Goal: Task Accomplishment & Management: Complete application form

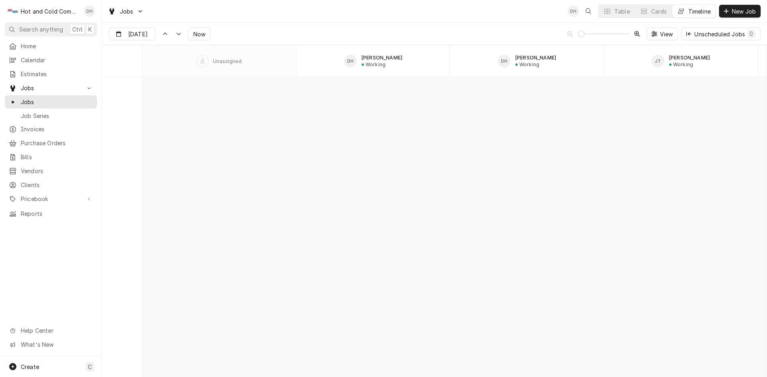
scroll to position [6959, 0]
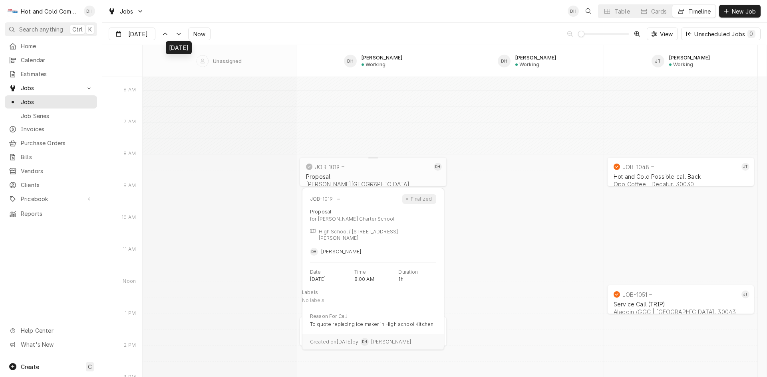
click at [333, 175] on div "Proposal" at bounding box center [373, 176] width 134 height 7
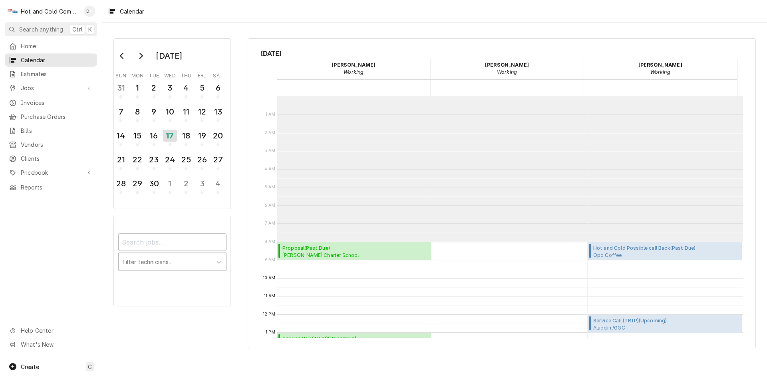
scroll to position [146, 0]
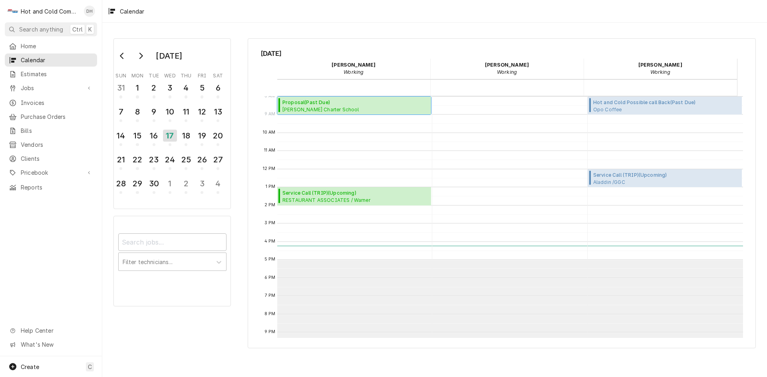
click at [347, 109] on span "Charles Drew Charter School High School / 300 Eva Davis Way SE, Atlanta, GA 303…" at bounding box center [342, 109] width 121 height 6
click at [190, 142] on div "18" at bounding box center [186, 136] width 14 height 14
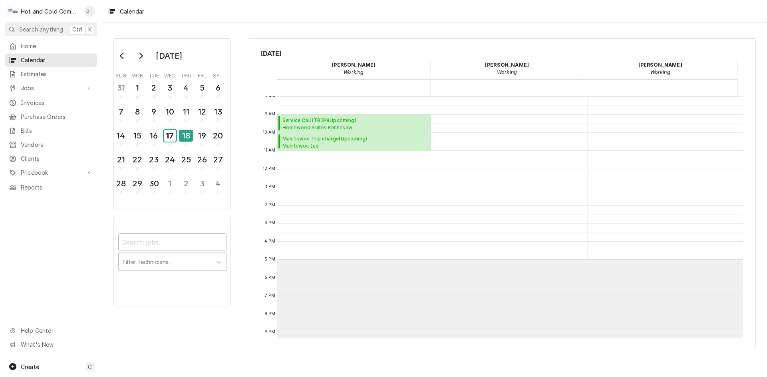
click at [172, 141] on div "17" at bounding box center [170, 136] width 12 height 12
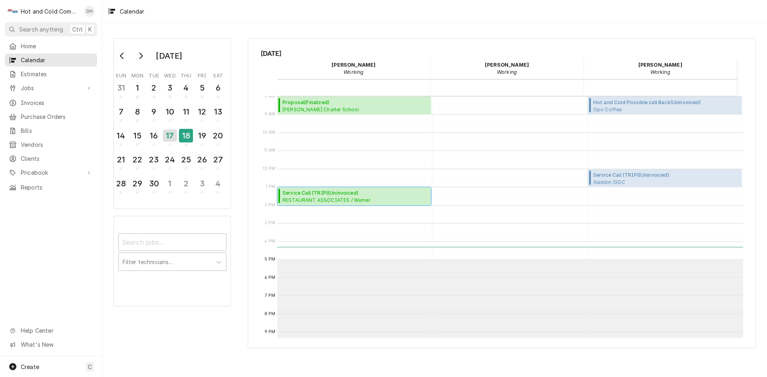
click at [323, 194] on span "Service Call (TRIP) ( Uninvoiced )" at bounding box center [329, 193] width 95 height 7
click at [155, 137] on div "16" at bounding box center [154, 136] width 14 height 14
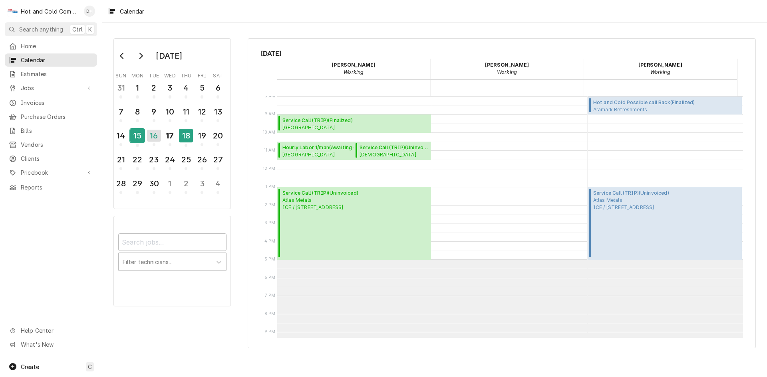
click at [139, 139] on div "15" at bounding box center [137, 136] width 14 height 14
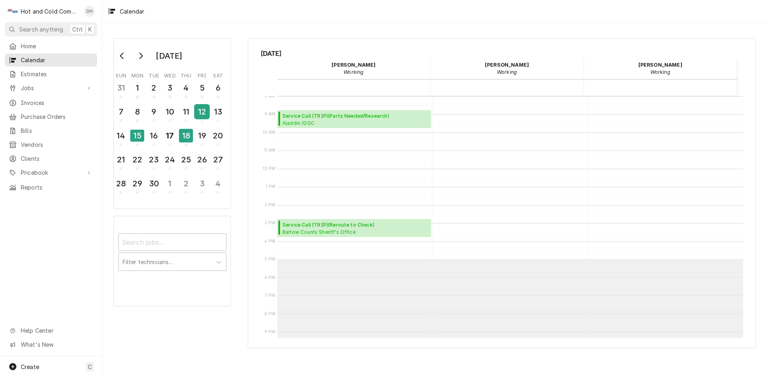
click at [203, 117] on div "12" at bounding box center [202, 112] width 14 height 14
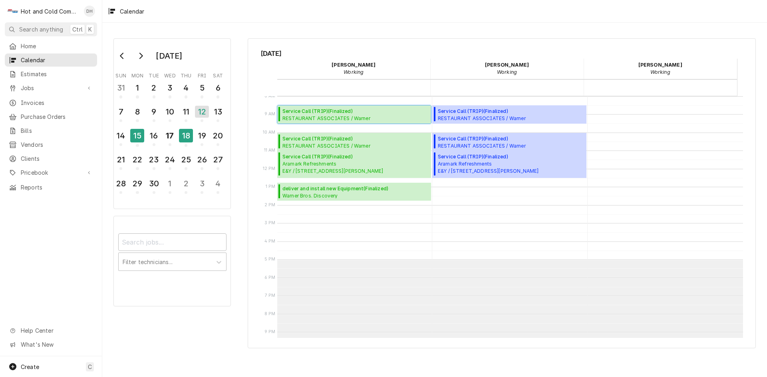
click at [325, 115] on span "RESTAURANT ASSOCIATES / Warner Techwood Market / 1050 Techwood Dr, Atlanta, GA …" at bounding box center [329, 118] width 95 height 6
click at [296, 141] on span "Service Call (TRIP) ( Finalized )" at bounding box center [355, 138] width 146 height 7
click at [189, 115] on div "11" at bounding box center [186, 112] width 14 height 14
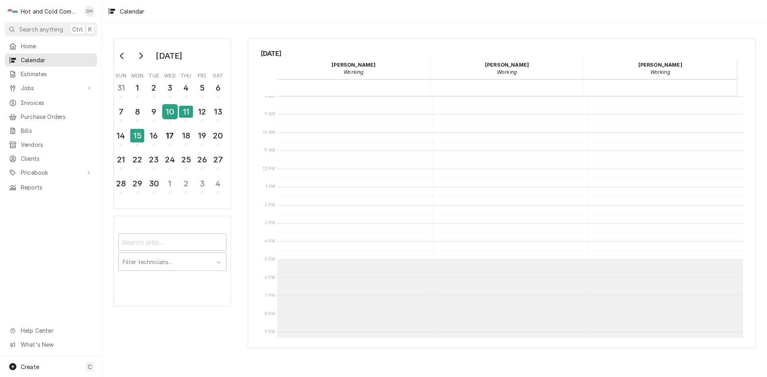
click at [174, 114] on div "10" at bounding box center [170, 112] width 14 height 14
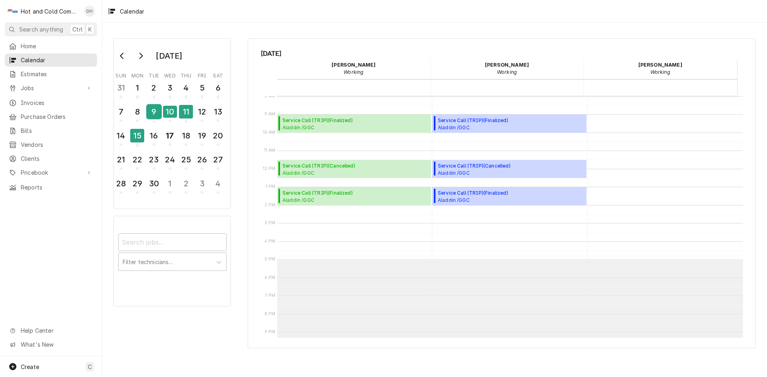
click at [156, 113] on div "9" at bounding box center [154, 112] width 14 height 14
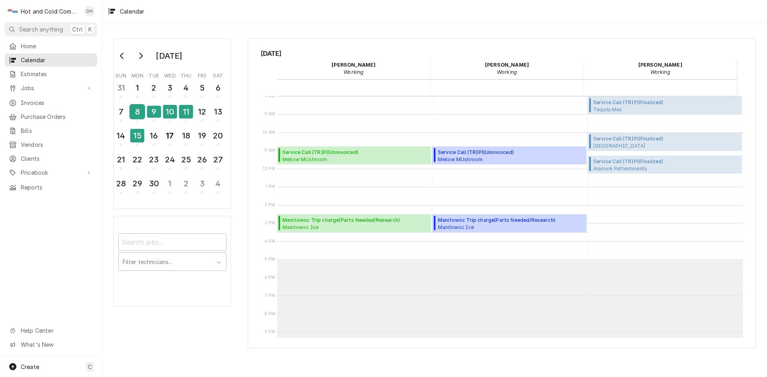
click at [141, 115] on div "8" at bounding box center [137, 112] width 14 height 14
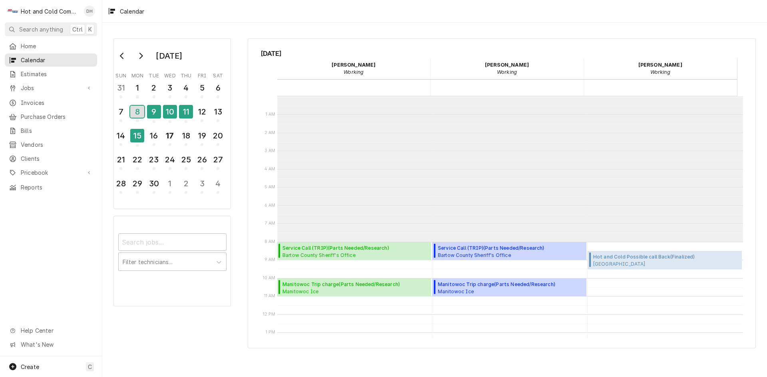
scroll to position [133, 0]
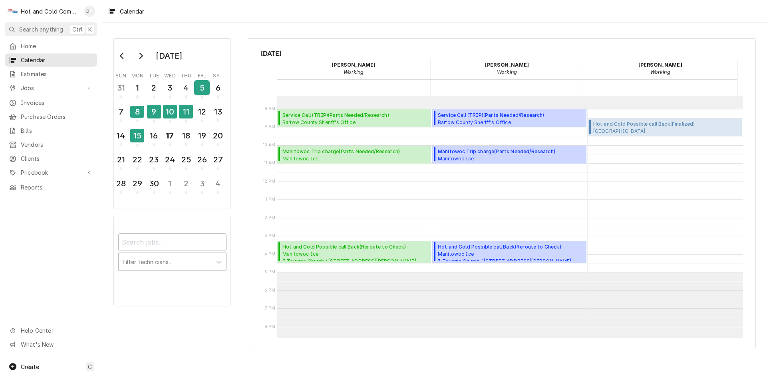
click at [200, 93] on div "5" at bounding box center [202, 88] width 14 height 14
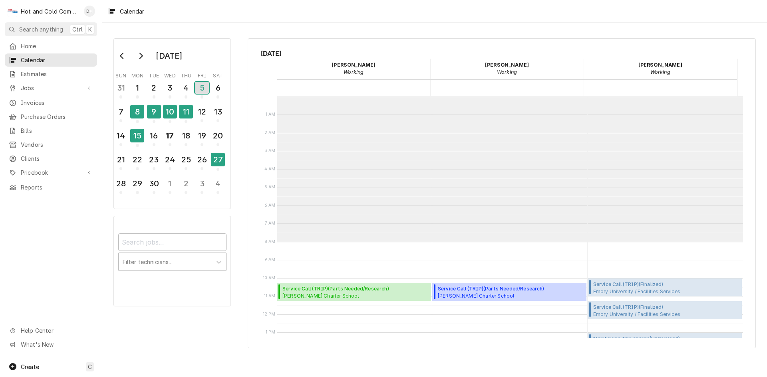
scroll to position [146, 0]
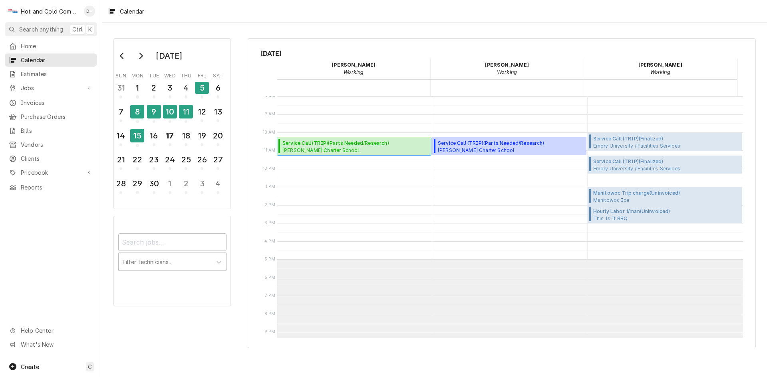
click at [335, 141] on span "Service Call (TRIP) ( Parts Needed/Research )" at bounding box center [350, 143] width 136 height 7
click at [187, 88] on div "4" at bounding box center [186, 88] width 14 height 14
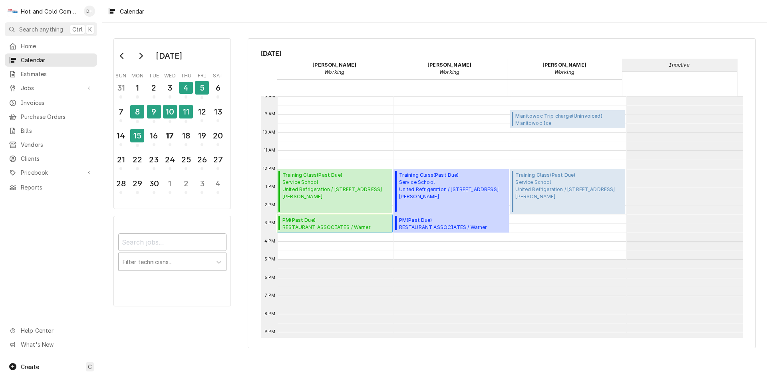
click at [307, 228] on span "RESTAURANT ASSOCIATES / Warner Techwood Market / 1050 Techwood Dr, Atlanta, GA …" at bounding box center [329, 227] width 95 height 6
click at [170, 91] on div "3" at bounding box center [170, 88] width 14 height 14
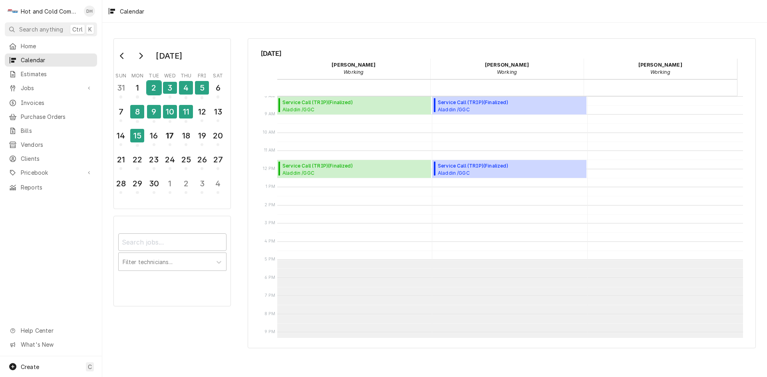
click at [159, 94] on div "2" at bounding box center [154, 88] width 14 height 14
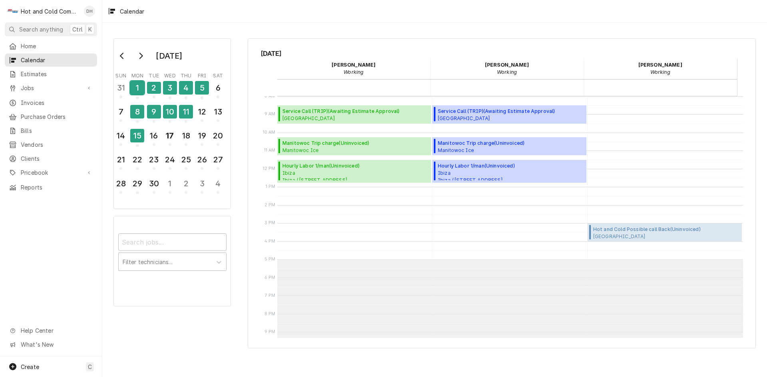
click at [141, 89] on div "1" at bounding box center [137, 88] width 14 height 14
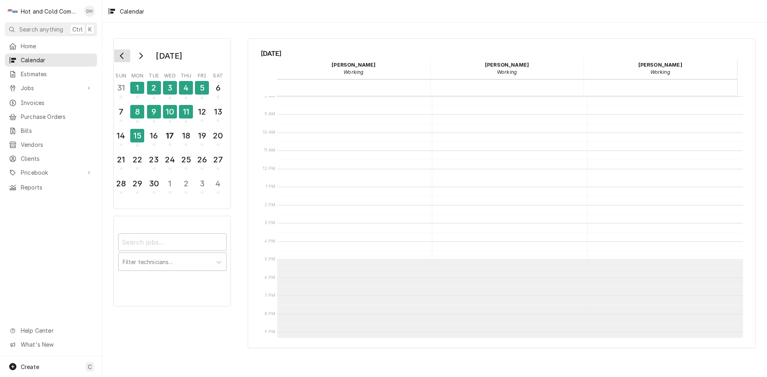
click at [130, 59] on button "Go to previous month" at bounding box center [122, 56] width 16 height 13
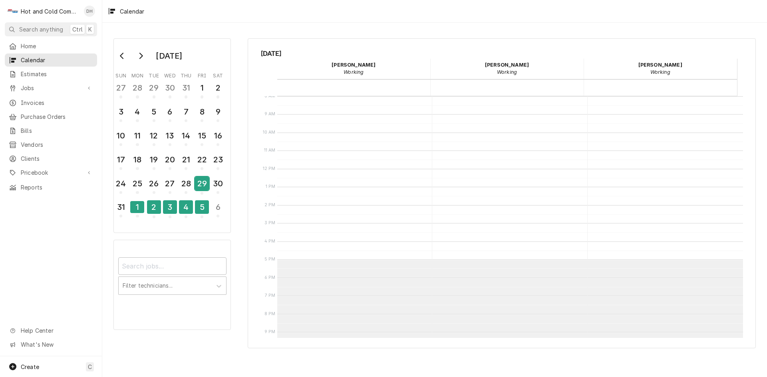
click at [206, 188] on div "29" at bounding box center [202, 184] width 14 height 14
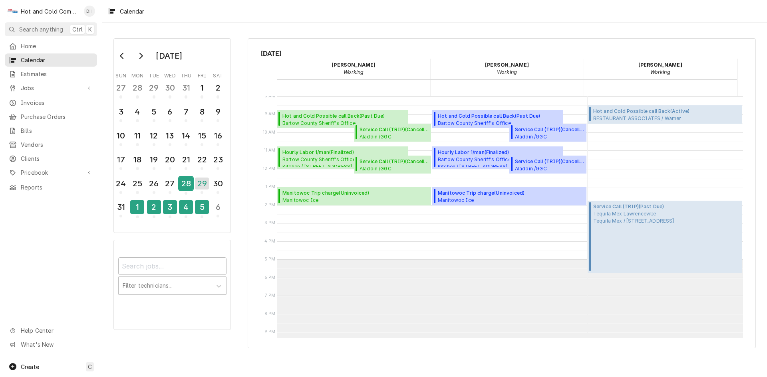
click at [188, 185] on div "28" at bounding box center [186, 184] width 14 height 14
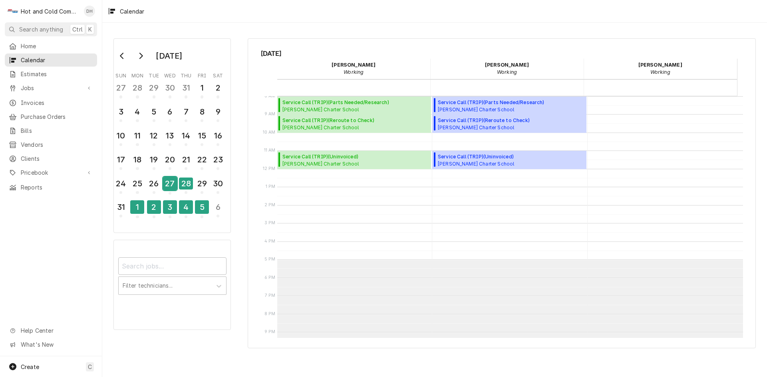
click at [173, 186] on div "27" at bounding box center [170, 184] width 14 height 14
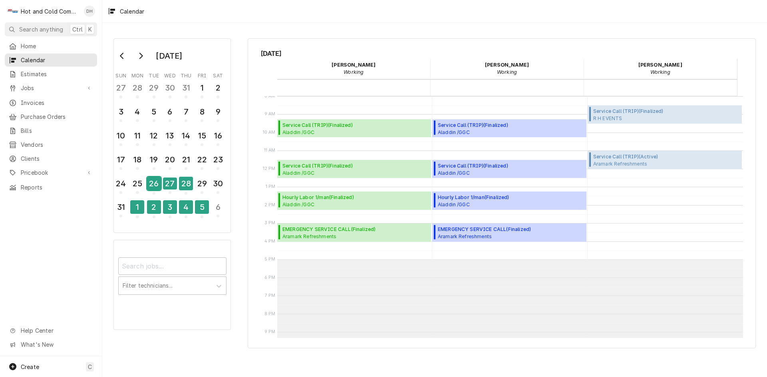
click at [155, 188] on div "26" at bounding box center [154, 184] width 14 height 14
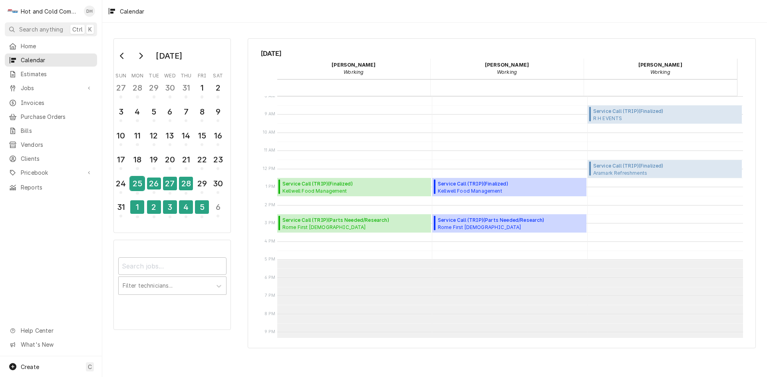
click at [141, 188] on div "25" at bounding box center [137, 184] width 14 height 14
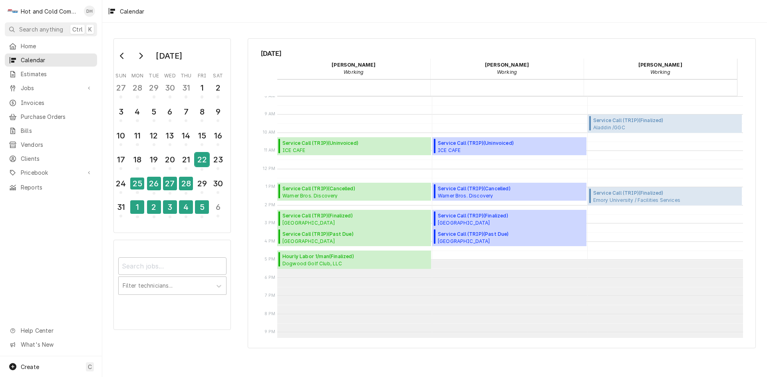
click at [198, 161] on div "22" at bounding box center [202, 160] width 14 height 14
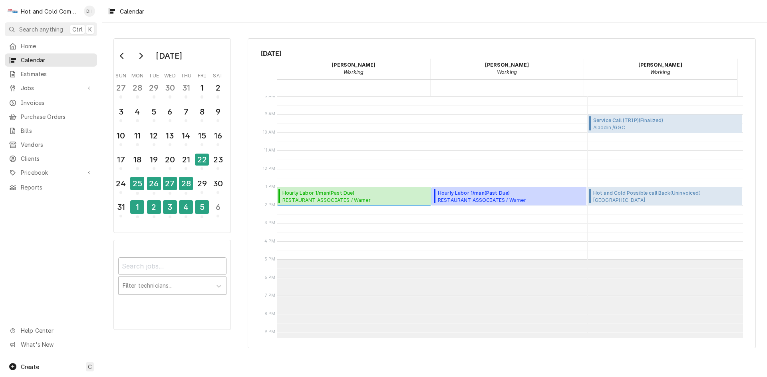
click at [321, 196] on span "Hourly Labor 1/man ( Past Due )" at bounding box center [329, 193] width 95 height 7
click at [183, 165] on div "21" at bounding box center [186, 160] width 14 height 14
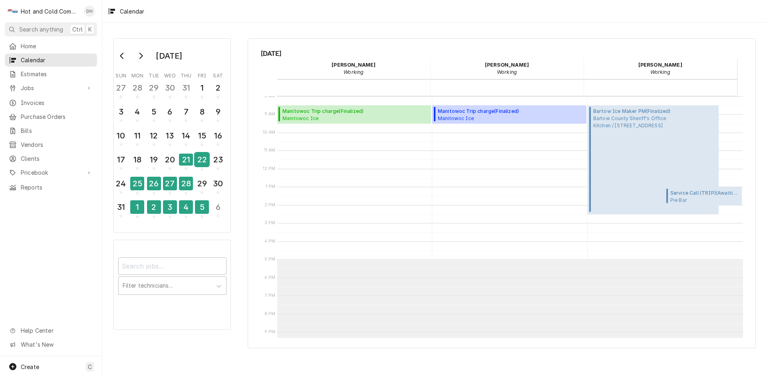
click at [202, 163] on div "22" at bounding box center [202, 160] width 14 height 14
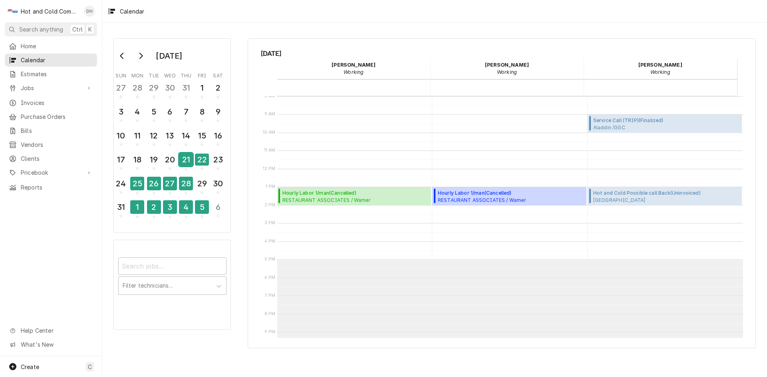
click at [189, 165] on div "21" at bounding box center [186, 160] width 14 height 14
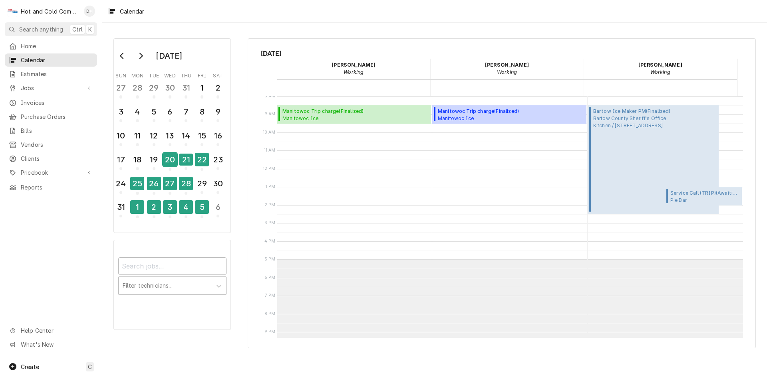
click at [165, 163] on div "20" at bounding box center [170, 160] width 14 height 14
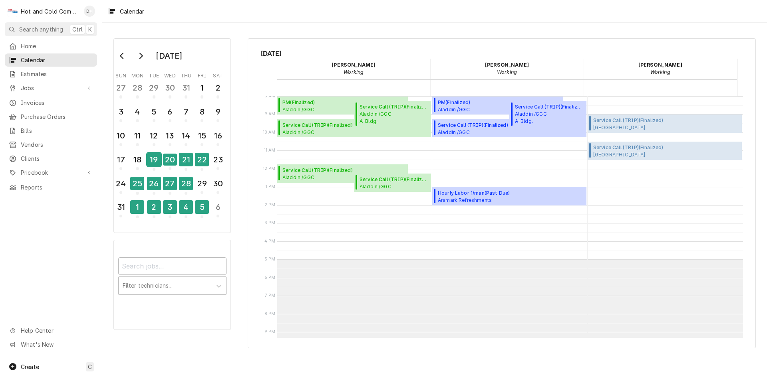
click at [153, 156] on div "19" at bounding box center [154, 160] width 14 height 14
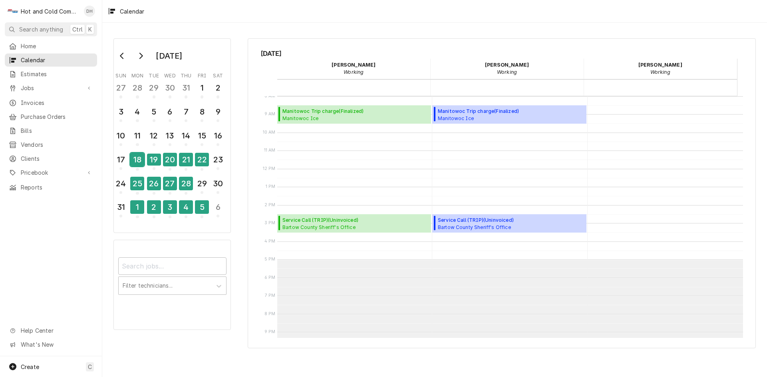
click at [139, 163] on div "18" at bounding box center [137, 160] width 14 height 14
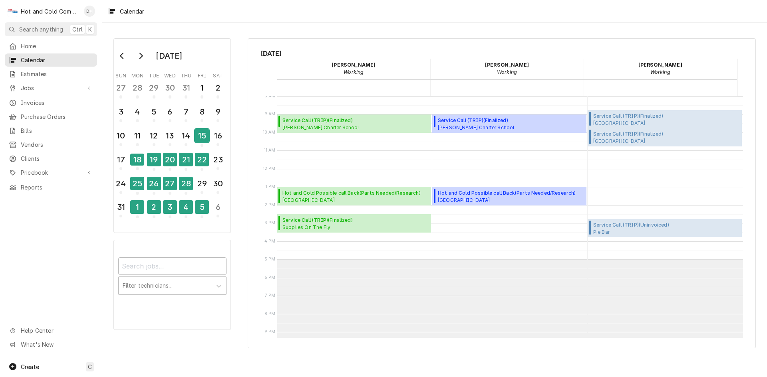
click at [203, 138] on div "15" at bounding box center [202, 136] width 14 height 14
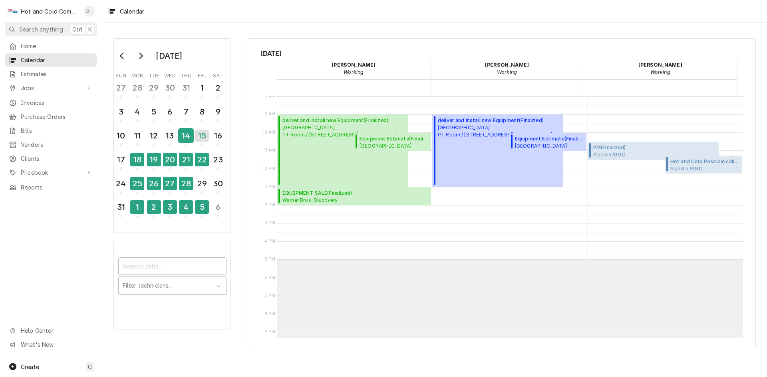
click at [186, 141] on div "14" at bounding box center [186, 136] width 14 height 14
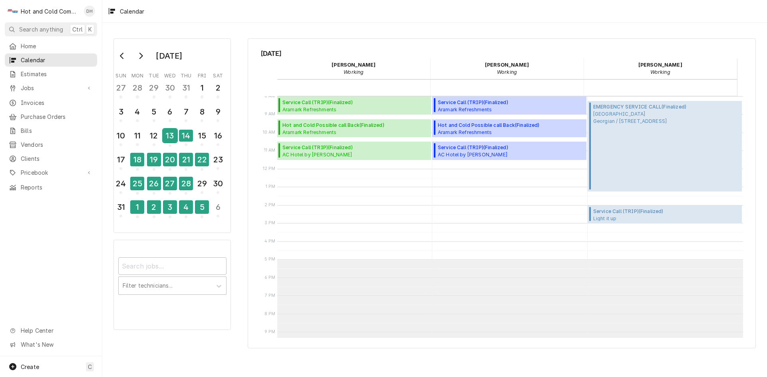
click at [166, 135] on div "13" at bounding box center [170, 136] width 14 height 14
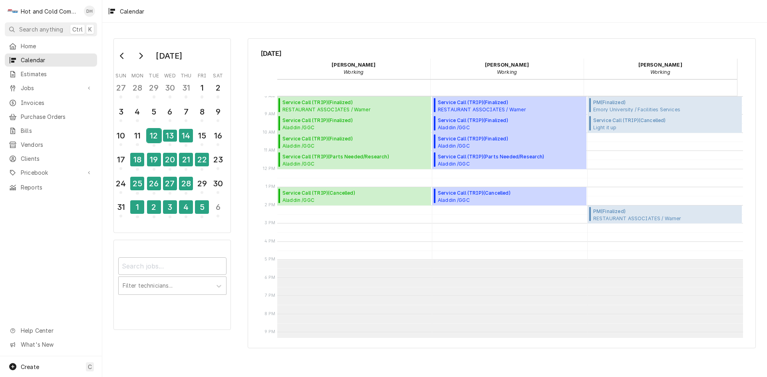
click at [154, 136] on div "12" at bounding box center [154, 136] width 14 height 14
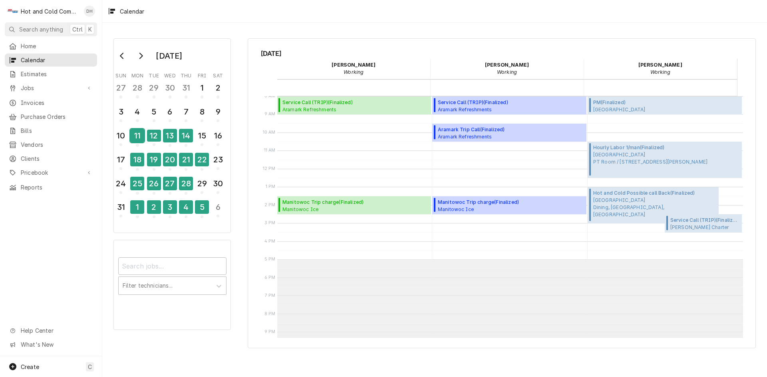
click at [140, 135] on div "11" at bounding box center [137, 136] width 14 height 14
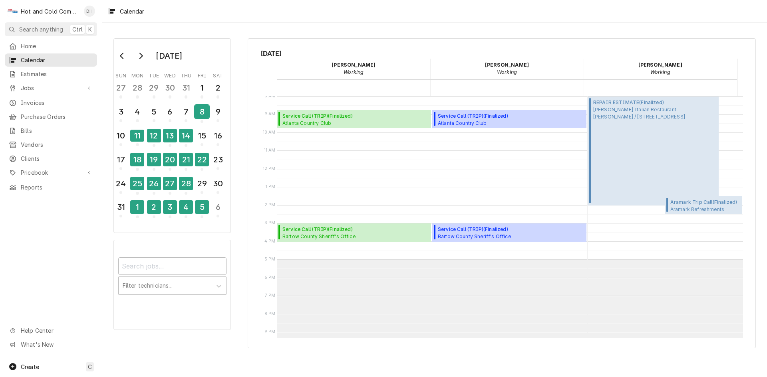
click at [204, 118] on div "8" at bounding box center [202, 112] width 14 height 14
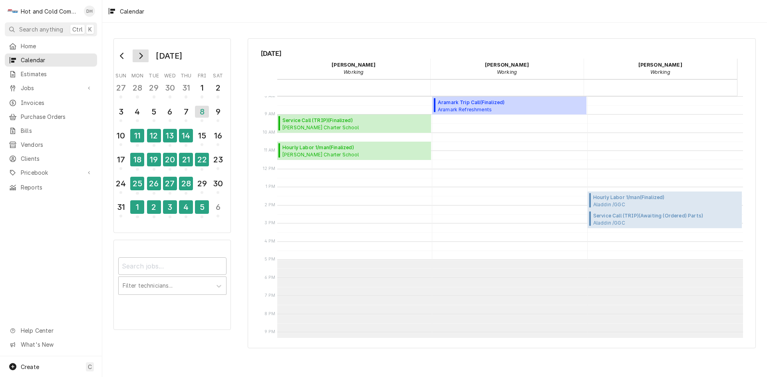
click at [139, 56] on icon "Go to next month" at bounding box center [140, 56] width 6 height 6
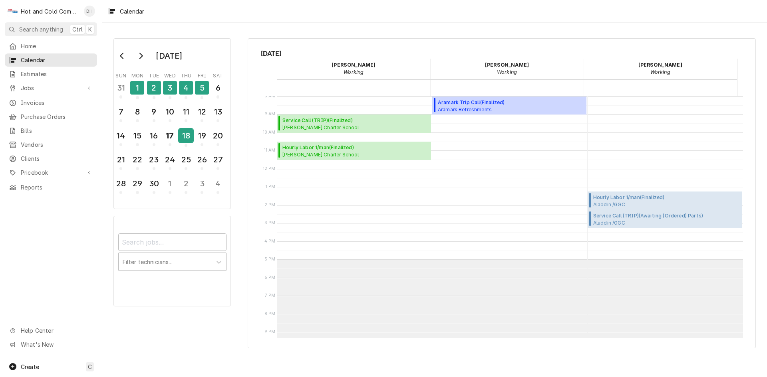
click at [190, 139] on div "18" at bounding box center [186, 136] width 14 height 14
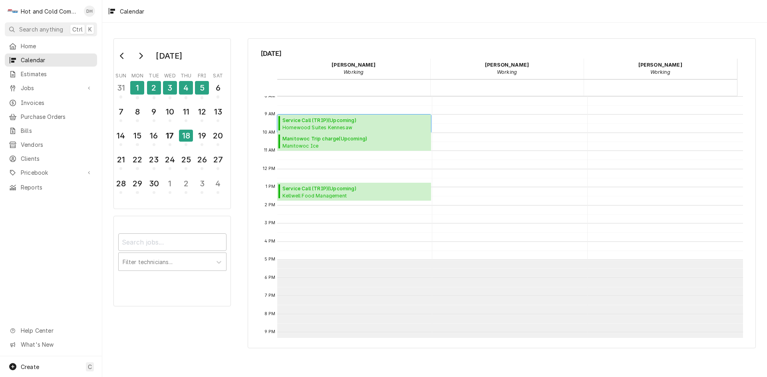
click at [337, 120] on span "Service Call (TRIP) ( Upcoming )" at bounding box center [326, 120] width 88 height 7
click at [171, 140] on div "17" at bounding box center [170, 136] width 14 height 14
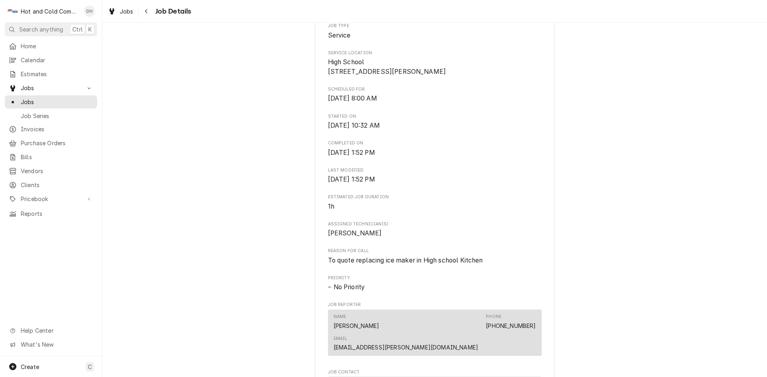
scroll to position [532, 0]
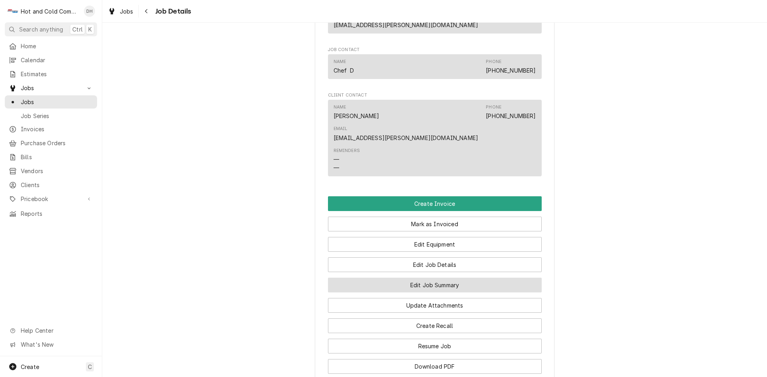
click at [433, 278] on button "Edit Job Summary" at bounding box center [435, 285] width 214 height 15
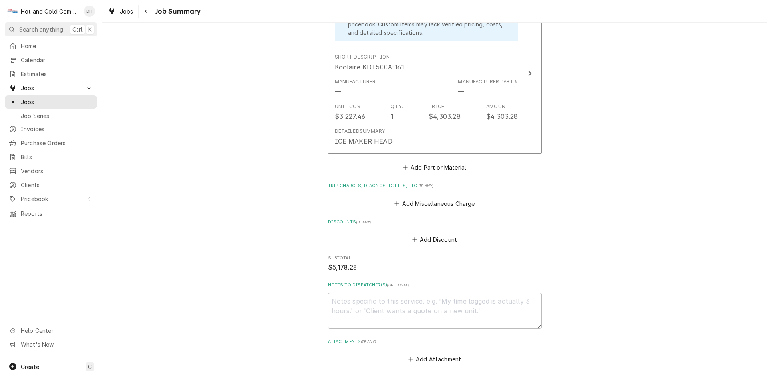
scroll to position [607, 0]
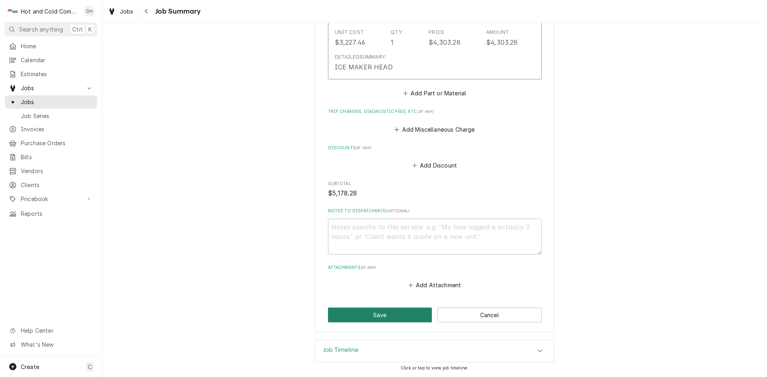
click at [390, 317] on button "Save" at bounding box center [380, 315] width 104 height 15
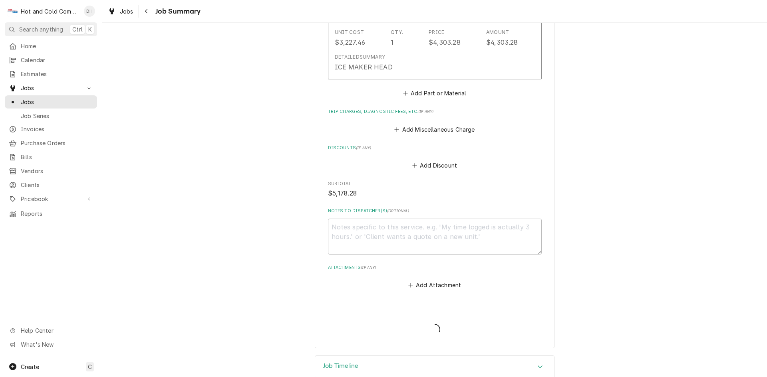
type textarea "x"
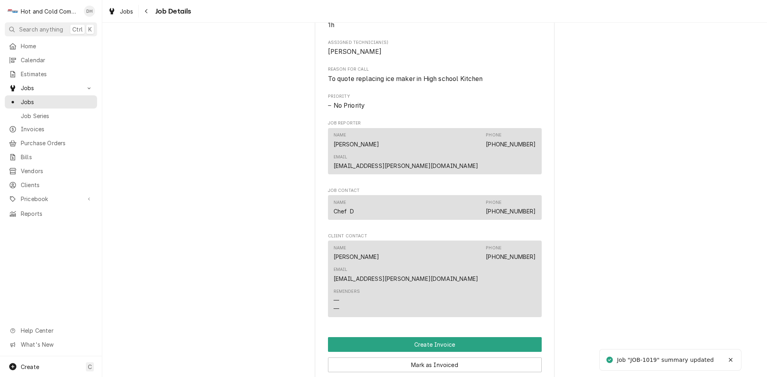
scroll to position [399, 0]
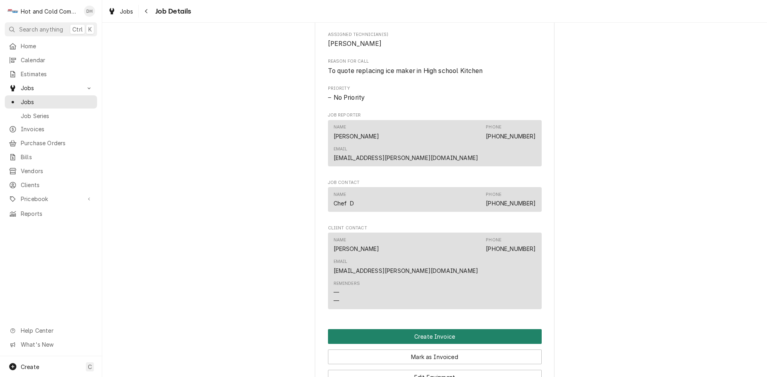
click at [430, 329] on button "Create Invoice" at bounding box center [435, 336] width 214 height 15
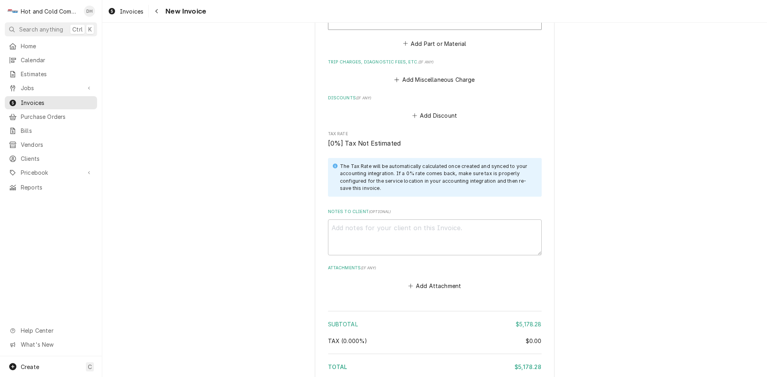
scroll to position [1085, 0]
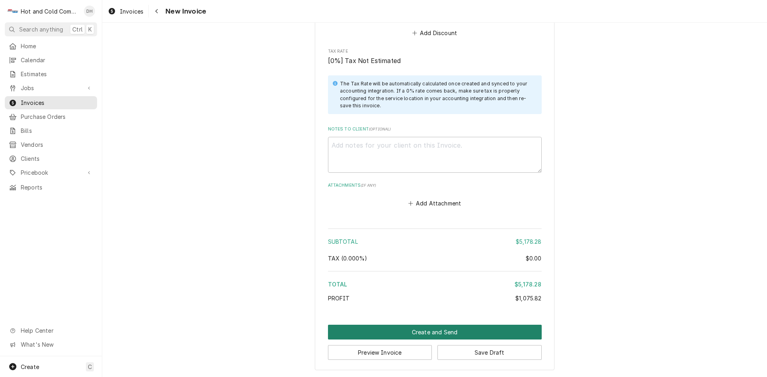
drag, startPoint x: 434, startPoint y: 329, endPoint x: 443, endPoint y: 313, distance: 18.4
click at [434, 328] on button "Create and Send" at bounding box center [435, 332] width 214 height 15
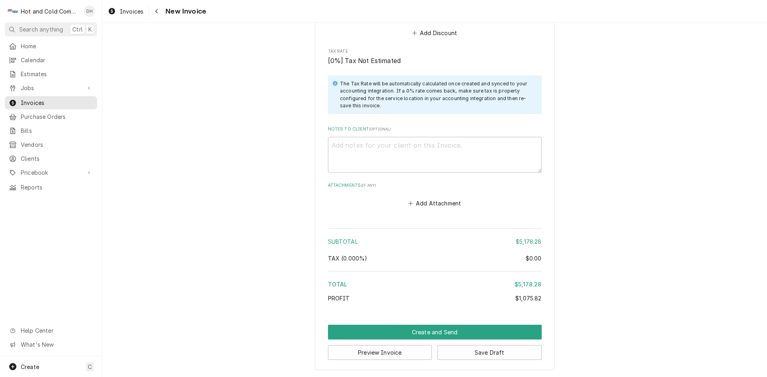
scroll to position [1081, 0]
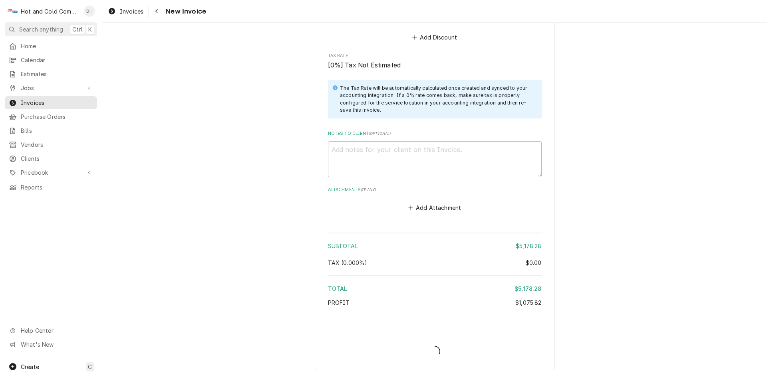
type textarea "x"
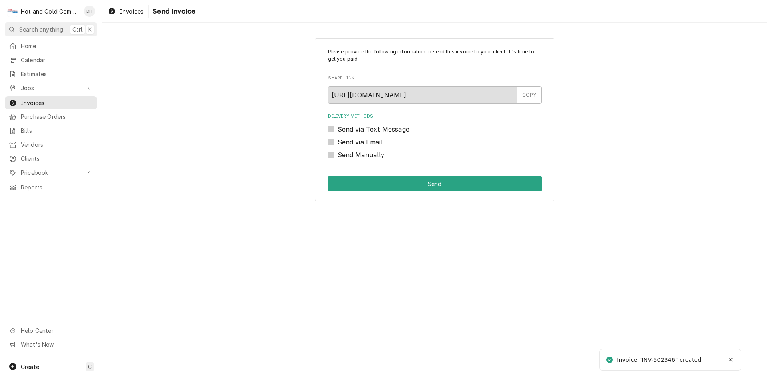
click at [337, 142] on label "Send via Email" at bounding box center [359, 142] width 45 height 10
click at [337, 142] on input "Send via Email" at bounding box center [444, 146] width 214 height 18
checkbox input "true"
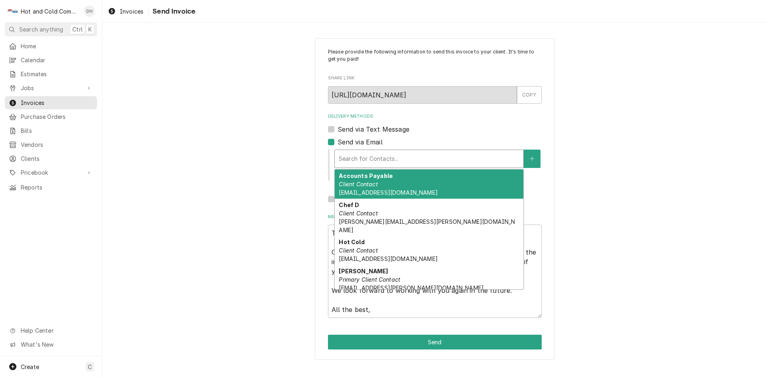
click at [405, 159] on div "Delivery Methods" at bounding box center [429, 159] width 180 height 14
click at [389, 179] on strong "Accounts Payable" at bounding box center [366, 176] width 54 height 7
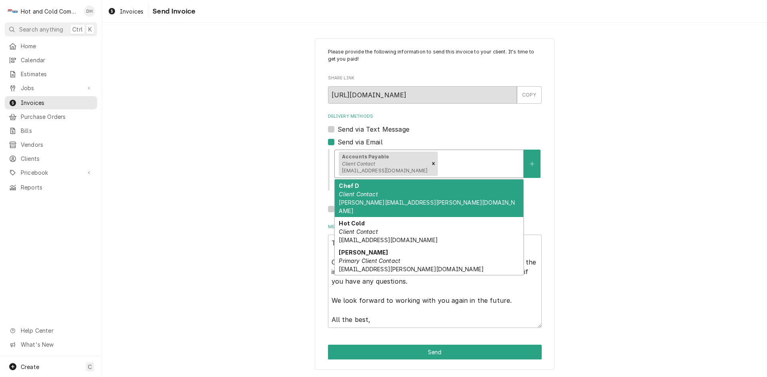
click at [494, 164] on div "Delivery Methods" at bounding box center [479, 164] width 80 height 14
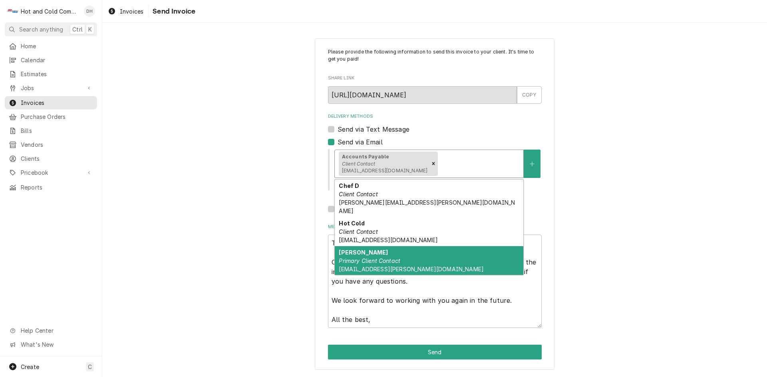
click at [393, 258] on em "Primary Client Contact" at bounding box center [369, 261] width 61 height 7
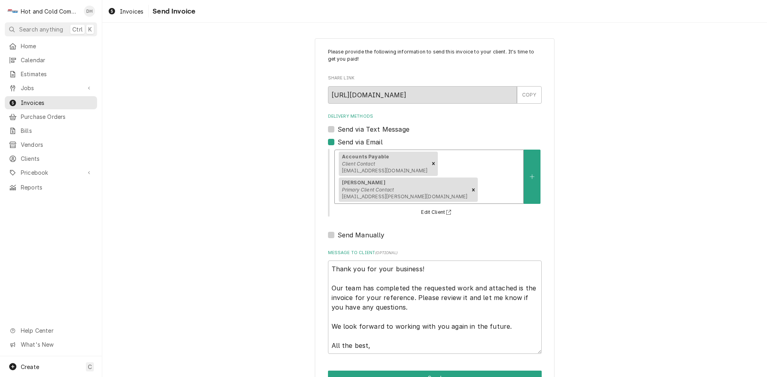
scroll to position [26, 0]
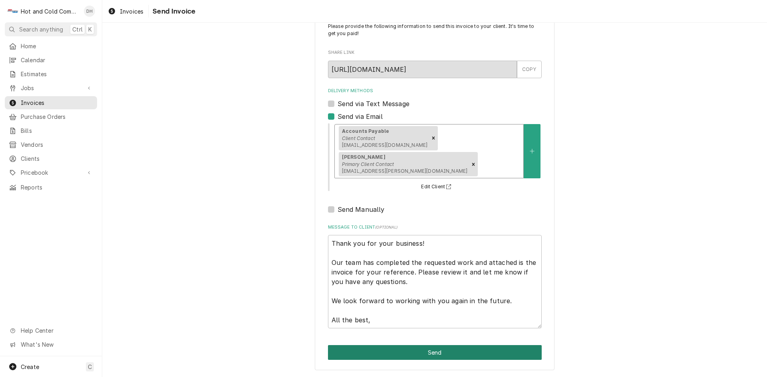
click at [431, 348] on button "Send" at bounding box center [435, 352] width 214 height 15
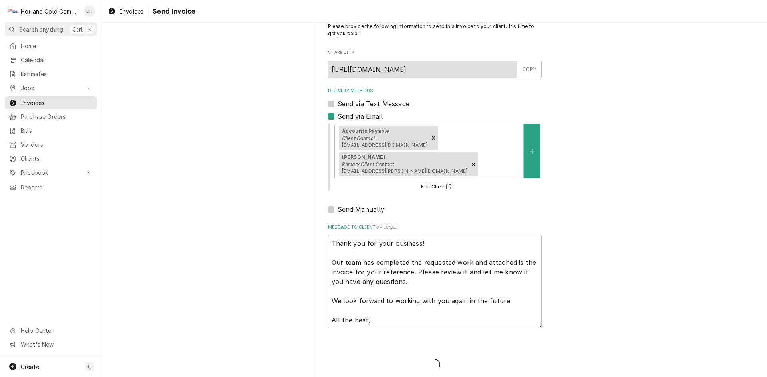
type textarea "x"
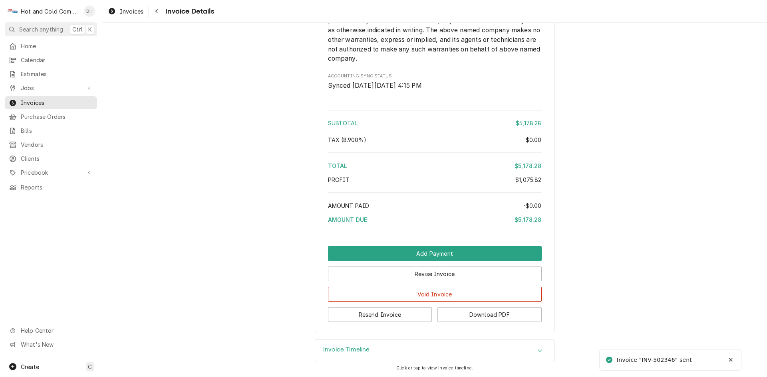
scroll to position [1066, 0]
click at [490, 315] on button "Download PDF" at bounding box center [489, 314] width 104 height 15
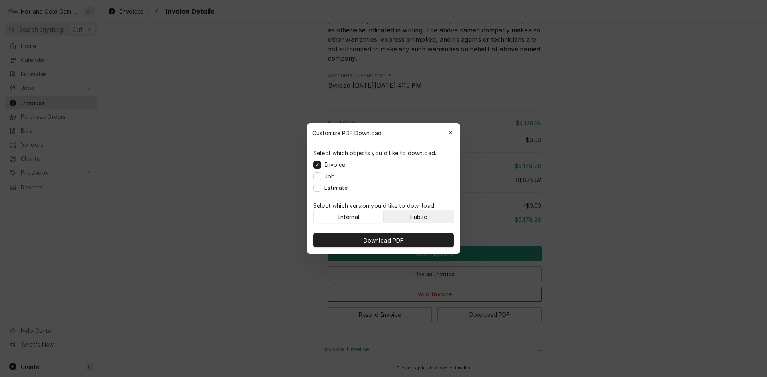
click at [435, 218] on button "Public" at bounding box center [419, 216] width 70 height 13
drag, startPoint x: 407, startPoint y: 237, endPoint x: 421, endPoint y: 224, distance: 18.4
click at [409, 236] on button "Download PDF" at bounding box center [383, 240] width 141 height 14
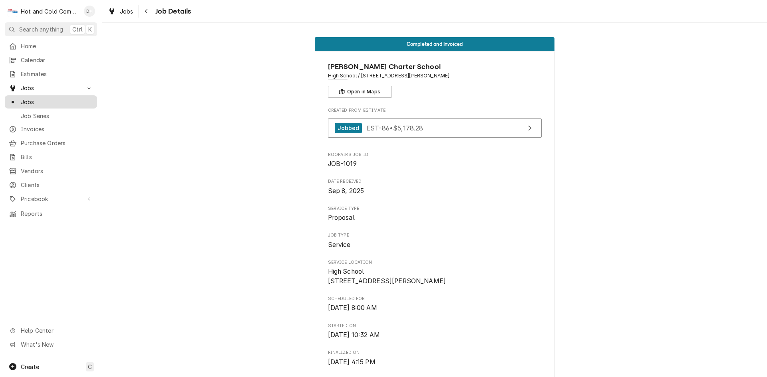
click at [26, 98] on span "Jobs" at bounding box center [57, 102] width 72 height 8
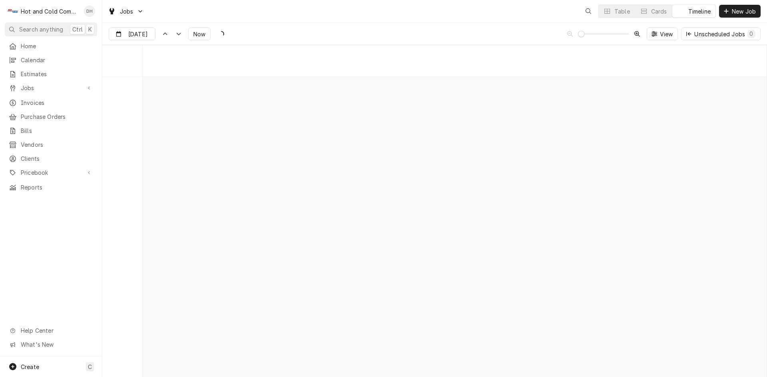
scroll to position [6256, 0]
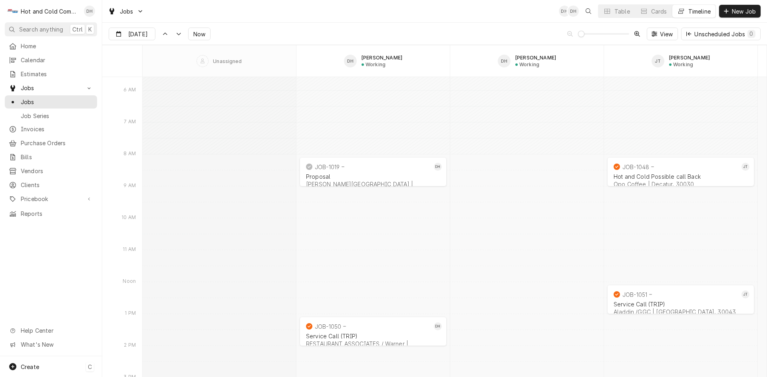
click at [29, 361] on div "Create C" at bounding box center [51, 367] width 102 height 21
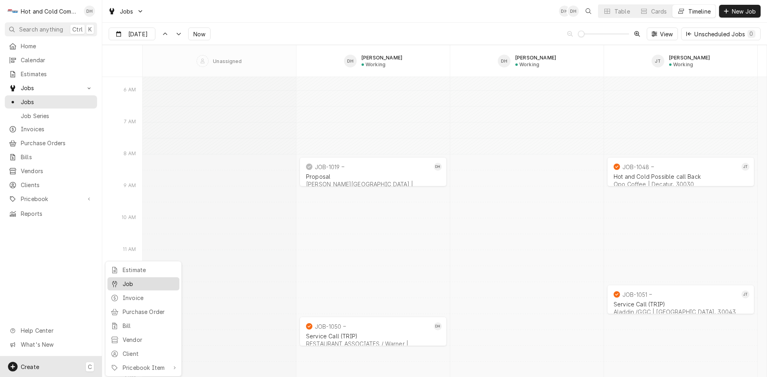
click at [135, 280] on div "Job" at bounding box center [150, 284] width 54 height 8
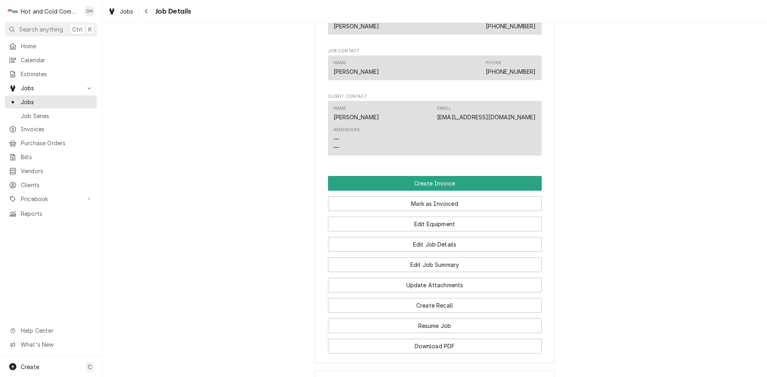
scroll to position [532, 0]
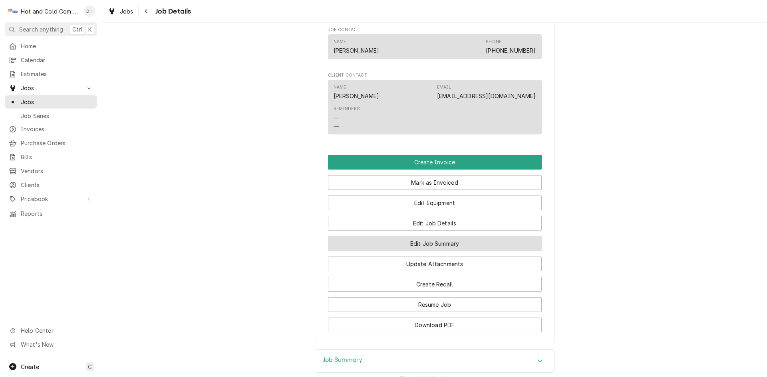
drag, startPoint x: 429, startPoint y: 245, endPoint x: 436, endPoint y: 241, distance: 7.7
click at [431, 244] on button "Edit Job Summary" at bounding box center [435, 243] width 214 height 15
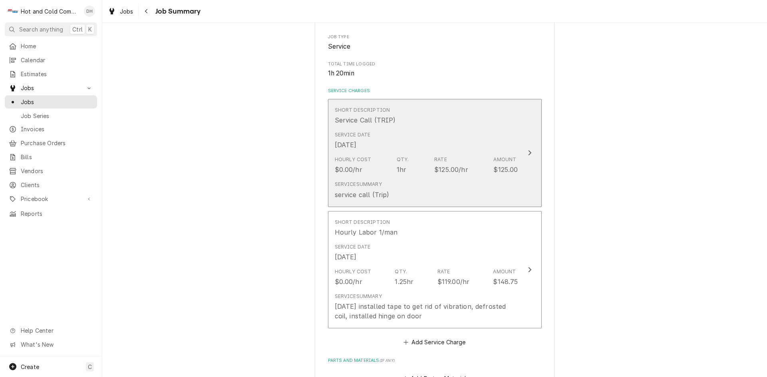
scroll to position [148, 0]
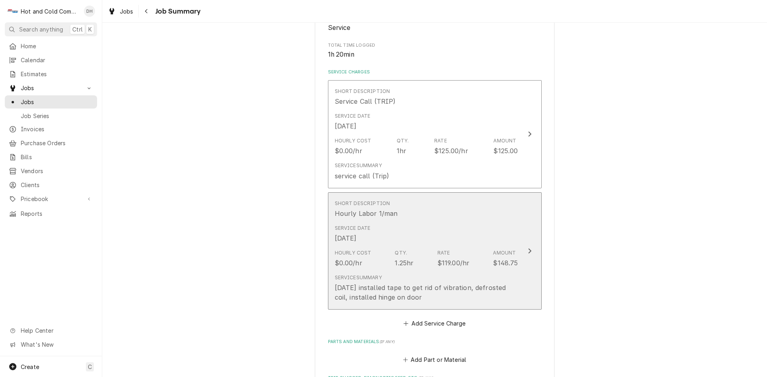
click at [482, 296] on div "[DATE] installed tape to get rid of vibration, defrosted coil, installed hinge …" at bounding box center [426, 292] width 183 height 19
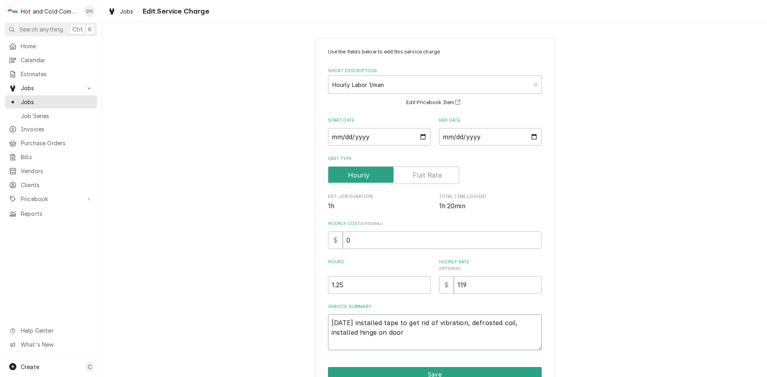
click at [413, 335] on textarea "9/17/25 installed tape to get rid of vibration, defrosted coil, installed hinge…" at bounding box center [435, 333] width 214 height 36
type textarea "x"
type textarea "9/17/25 installed tape to get rid of vibration, defrosted coil, installed hinge…"
type textarea "x"
type textarea "9/17/25 installed tape to get rid of vibration, defrosted coil, installed hinge…"
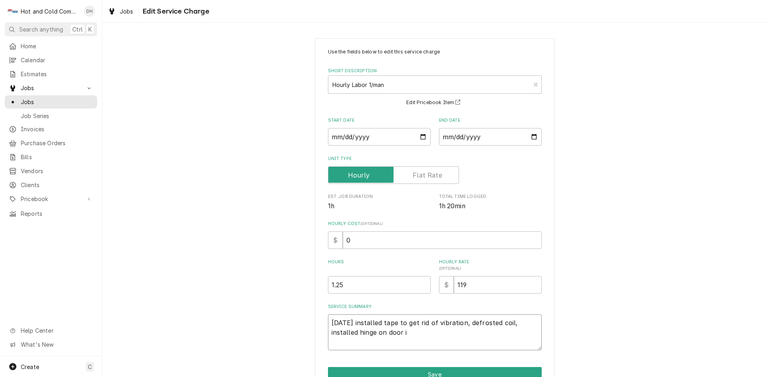
type textarea "x"
type textarea "9/17/25 installed tape to get rid of vibration, defrosted coil, installed hinge…"
type textarea "x"
type textarea "9/17/25 installed tape to get rid of vibration, defrosted coil, installed hinge…"
type textarea "x"
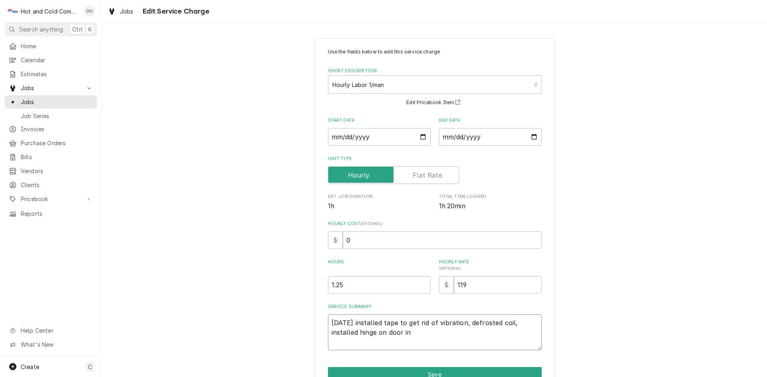
type textarea "9/17/25 installed tape to get rid of vibration, defrosted coil, installed hinge…"
type textarea "x"
type textarea "9/17/25 installed tape to get rid of vibration, defrosted coil, installed hinge…"
type textarea "x"
type textarea "9/17/25 installed tape to get rid of vibration, defrosted coil, installed hinge…"
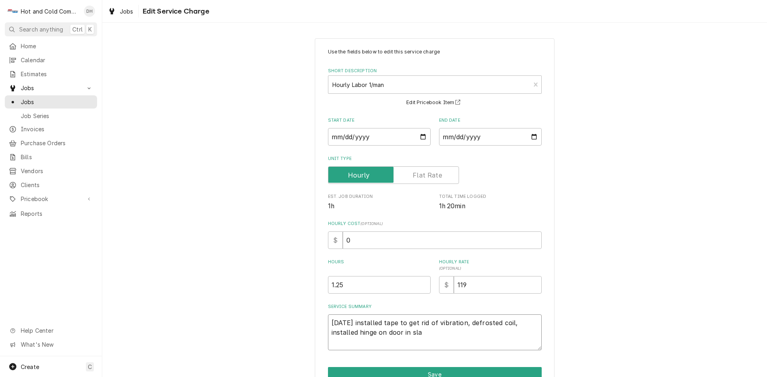
type textarea "x"
type textarea "9/17/25 installed tape to get rid of vibration, defrosted coil, installed hinge…"
type textarea "x"
type textarea "9/17/25 installed tape to get rid of vibration, defrosted coil, installed hinge…"
type textarea "x"
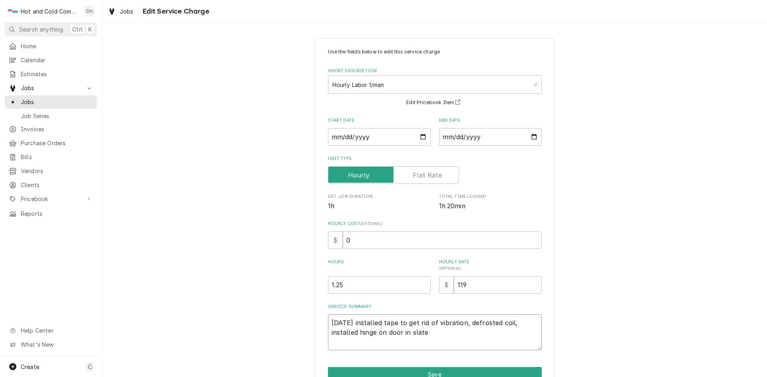
type textarea "9/17/25 installed tape to get rid of vibration, defrosted coil, installed hinge…"
type textarea "x"
type textarea "9/17/25 installed tape to get rid of vibration, defrosted coil, installed hinge…"
type textarea "x"
type textarea "9/17/25 installed tape to get rid of vibration, defrosted coil, installed hinge…"
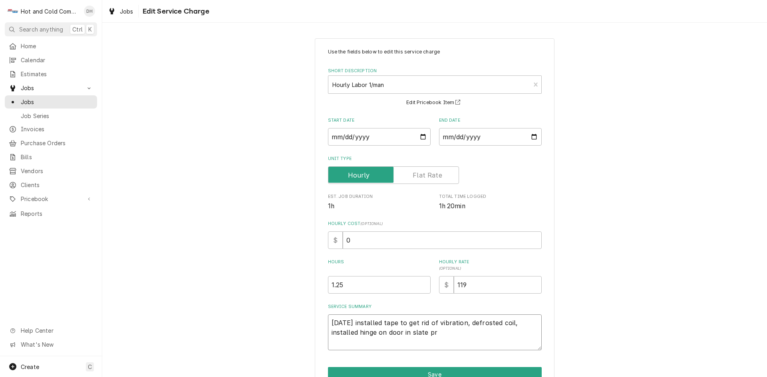
type textarea "x"
type textarea "9/17/25 installed tape to get rid of vibration, defrosted coil, installed hinge…"
type textarea "x"
type textarea "9/17/25 installed tape to get rid of vibration, defrosted coil, installed hinge…"
type textarea "x"
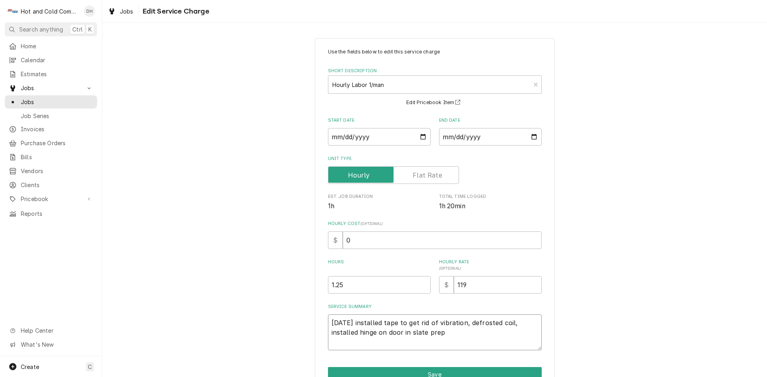
type textarea "9/17/25 installed tape to get rid of vibration, defrosted coil, installed hinge…"
type textarea "x"
type textarea "9/17/25 installed tape to get rid of vibration, defrosted coil, installed hinge…"
type textarea "x"
type textarea "9/17/25 installed tape to get rid of vibration, defrosted coil, installed hinge…"
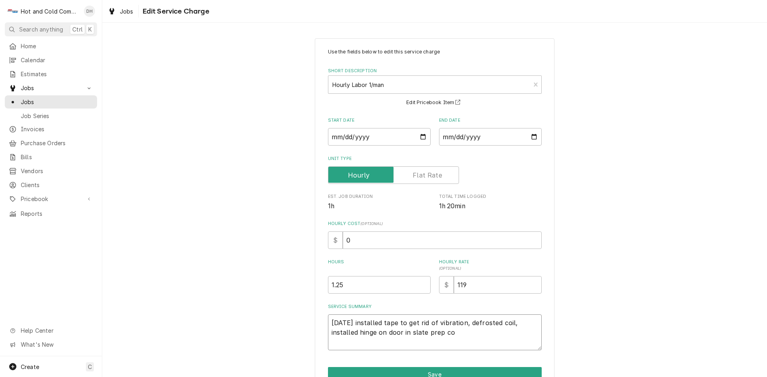
type textarea "x"
type textarea "9/17/25 installed tape to get rid of vibration, defrosted coil, installed hinge…"
type textarea "x"
type textarea "9/17/25 installed tape to get rid of vibration, defrosted coil, installed hinge…"
type textarea "x"
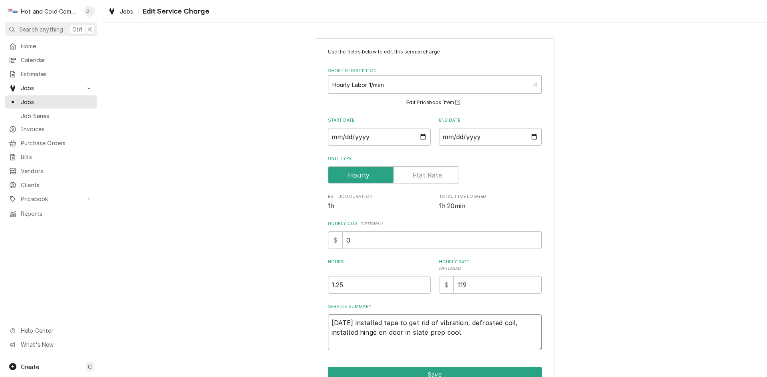
type textarea "9/17/25 installed tape to get rid of vibration, defrosted coil, installed hinge…"
type textarea "x"
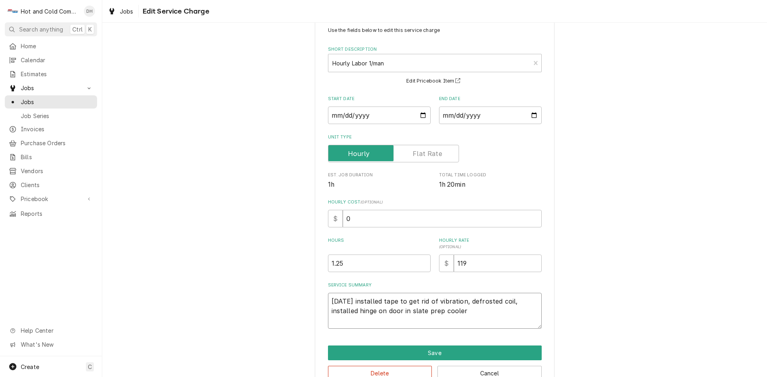
scroll to position [42, 0]
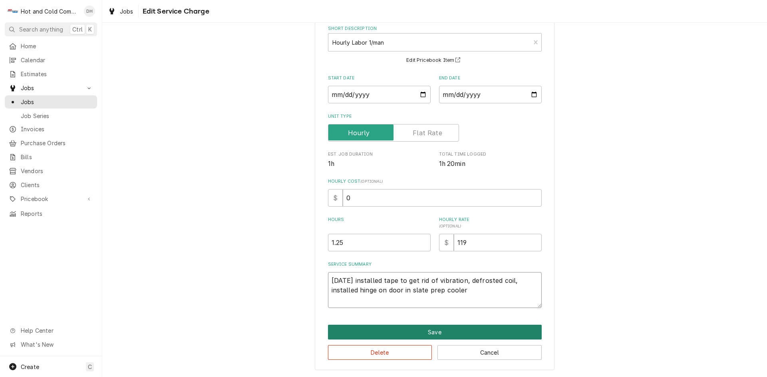
type textarea "9/17/25 installed tape to get rid of vibration, defrosted coil, installed hinge…"
click at [430, 329] on button "Save" at bounding box center [435, 332] width 214 height 15
type textarea "x"
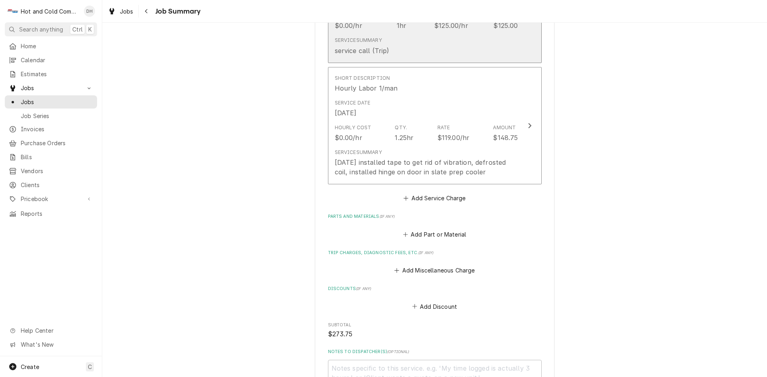
scroll to position [281, 0]
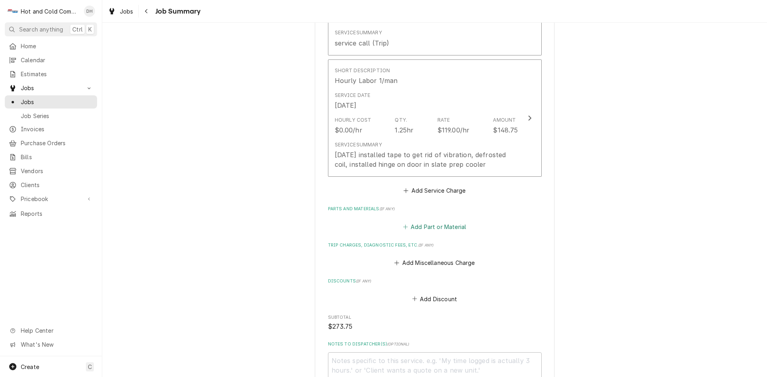
click at [447, 227] on button "Add Part or Material" at bounding box center [434, 226] width 66 height 11
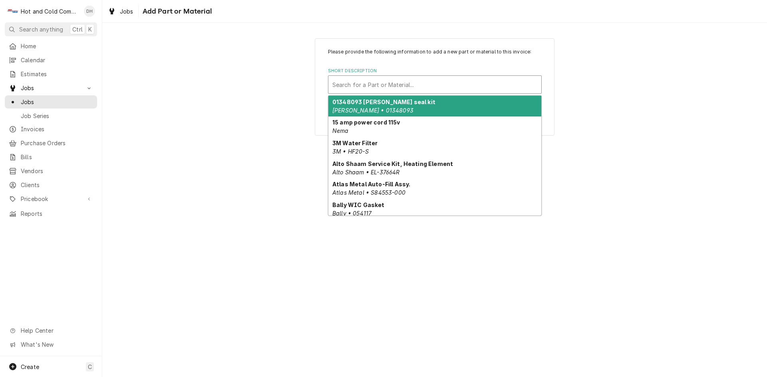
click at [377, 85] on div "Short Description" at bounding box center [434, 84] width 205 height 14
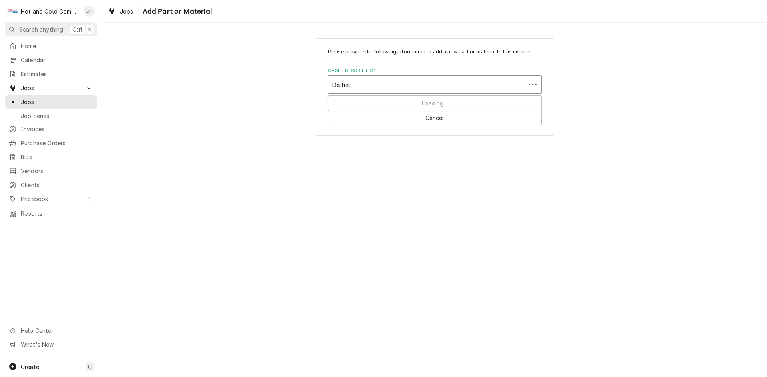
type input "Delfield"
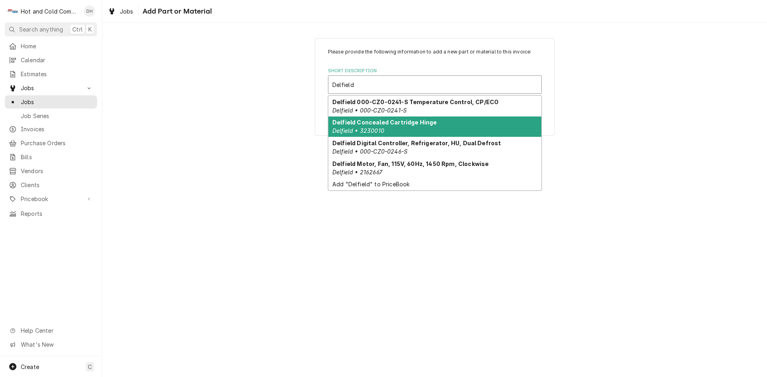
click at [361, 125] on strong "Delfield Concealed Cartridge Hinge" at bounding box center [384, 122] width 104 height 7
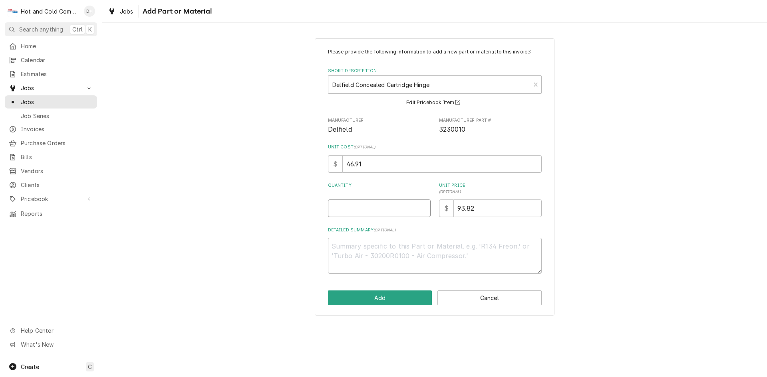
click at [361, 206] on input "Quantity" at bounding box center [379, 209] width 103 height 18
type textarea "x"
type input "1"
click at [393, 299] on button "Add" at bounding box center [380, 298] width 104 height 15
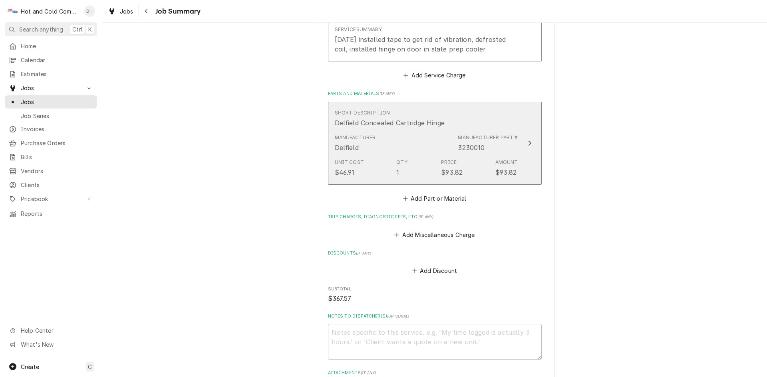
scroll to position [414, 0]
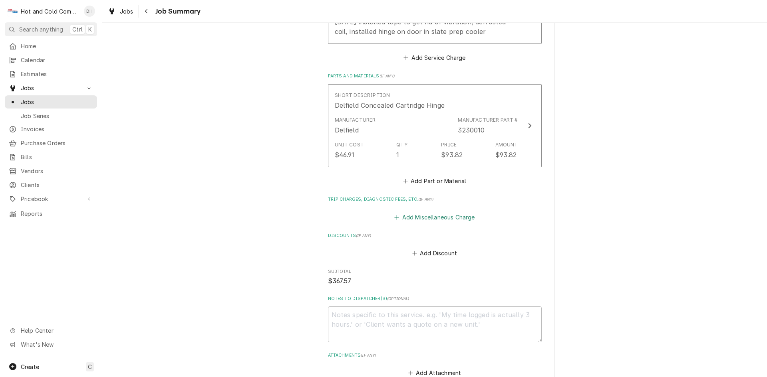
click at [454, 219] on button "Add Miscellaneous Charge" at bounding box center [434, 217] width 83 height 11
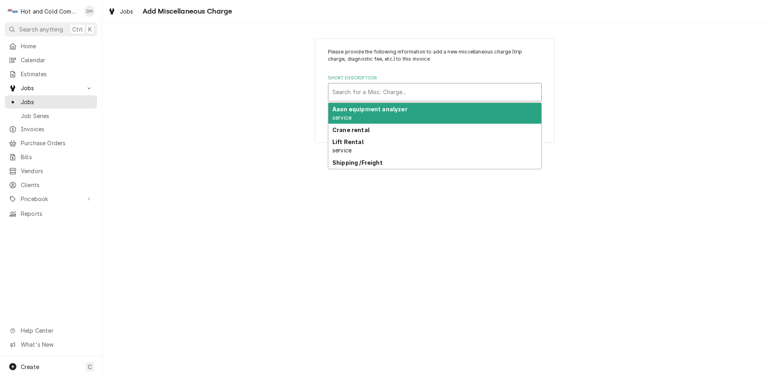
click at [369, 93] on div "Short Description" at bounding box center [434, 92] width 205 height 14
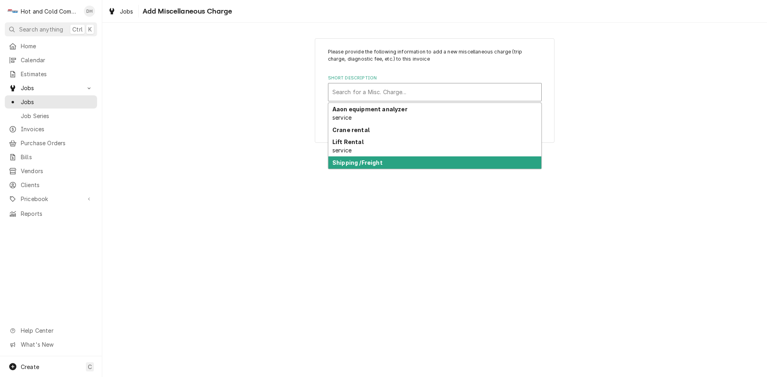
click at [367, 162] on strong "Shipping /Freight" at bounding box center [357, 162] width 50 height 7
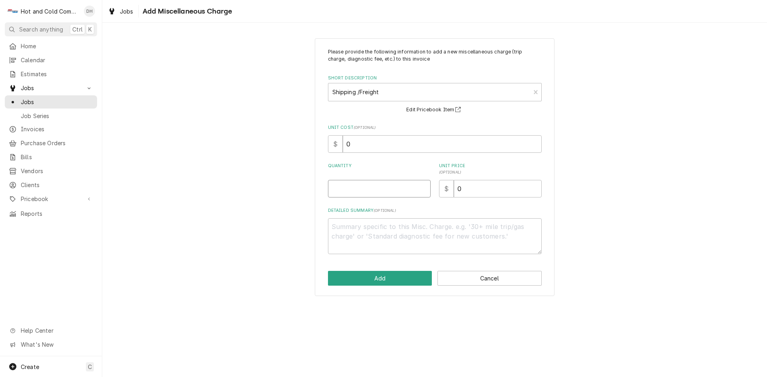
click at [364, 193] on input "Quantity" at bounding box center [379, 189] width 103 height 18
type textarea "x"
type input "1"
click at [493, 187] on input "0" at bounding box center [498, 189] width 88 height 18
type textarea "x"
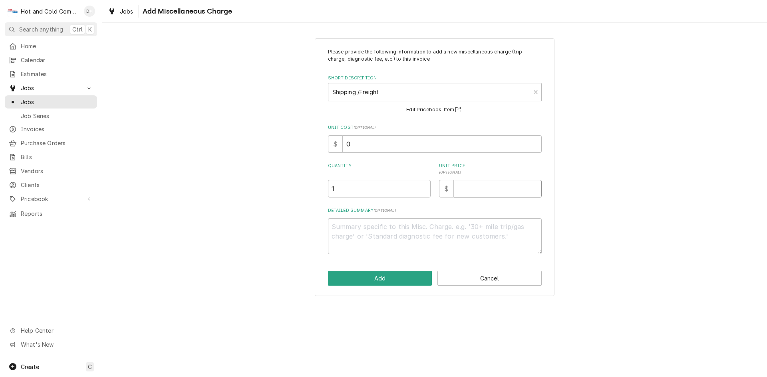
type textarea "x"
type input "2"
type textarea "x"
type input "24"
type textarea "x"
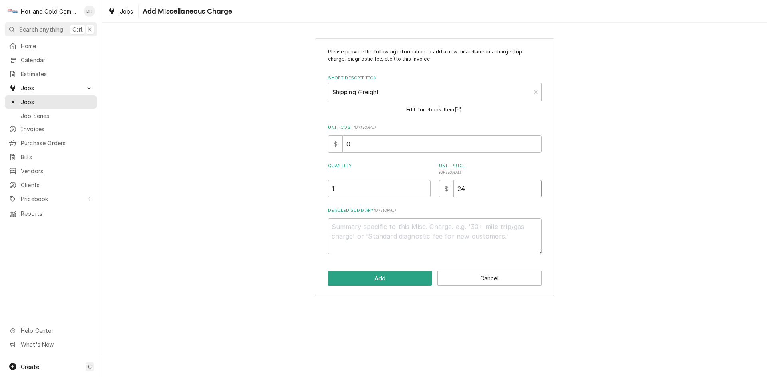
type input "24.9"
type textarea "x"
type input "24.98"
click at [396, 279] on button "Add" at bounding box center [380, 278] width 104 height 15
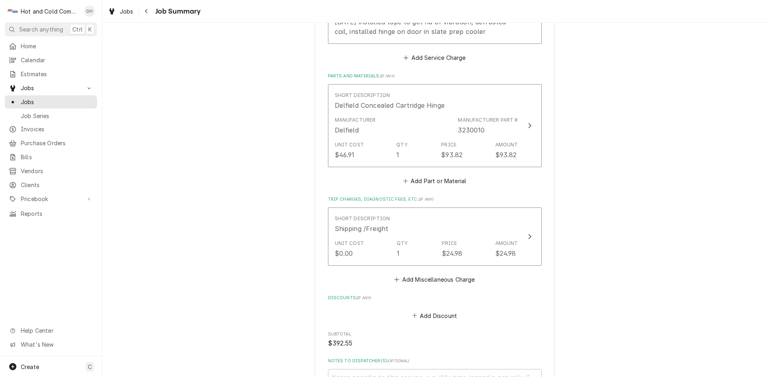
scroll to position [547, 0]
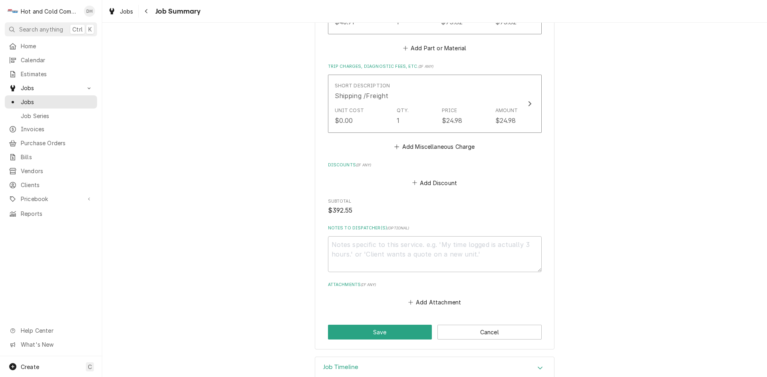
click at [379, 332] on button "Save" at bounding box center [380, 332] width 104 height 15
type textarea "x"
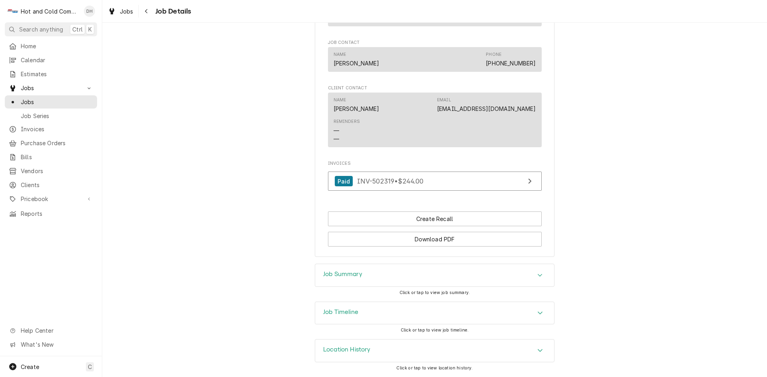
scroll to position [529, 0]
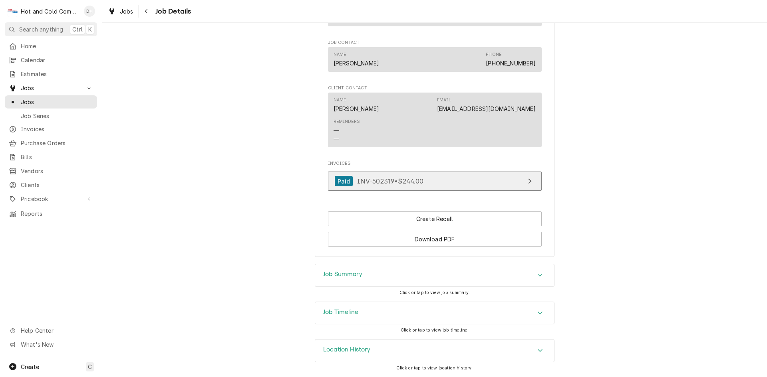
click at [503, 180] on link "Paid INV-502319 • $244.00" at bounding box center [435, 182] width 214 height 20
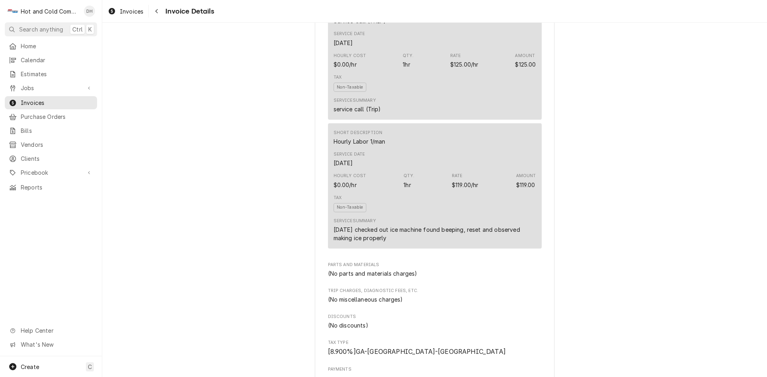
scroll to position [1015, 0]
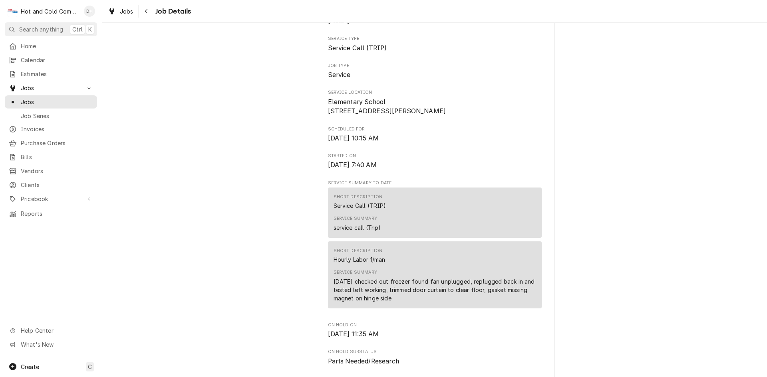
scroll to position [133, 0]
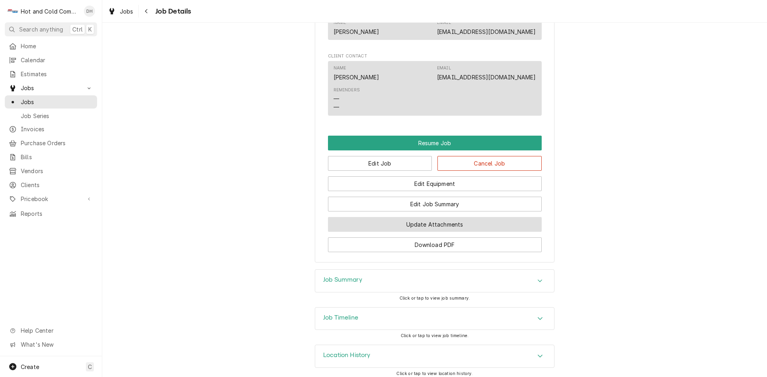
scroll to position [666, 0]
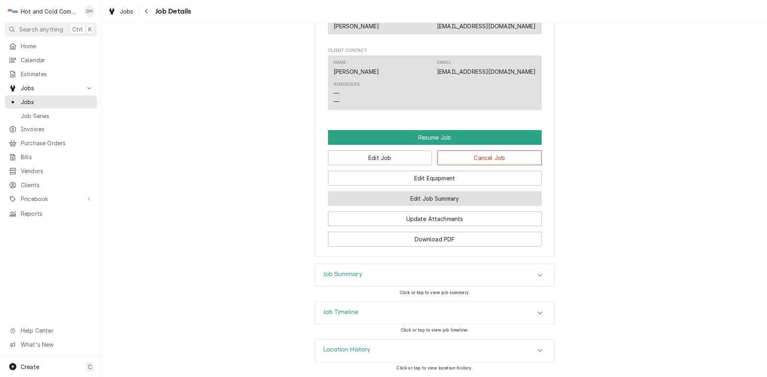
click at [437, 204] on button "Edit Job Summary" at bounding box center [435, 198] width 214 height 15
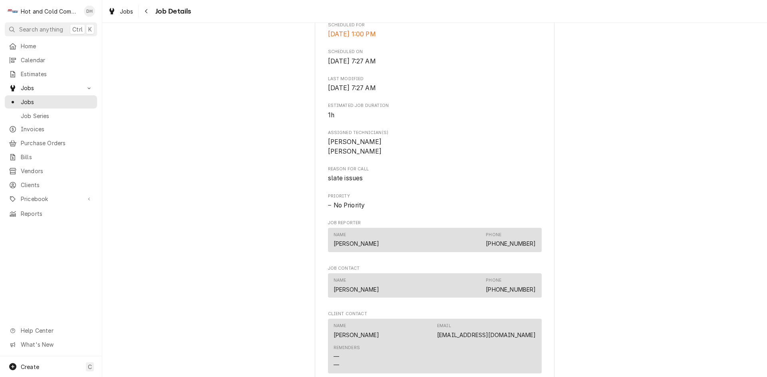
scroll to position [399, 0]
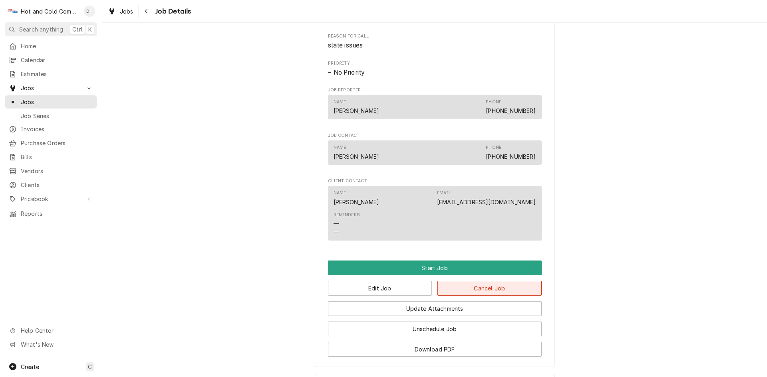
click at [485, 296] on button "Cancel Job" at bounding box center [489, 288] width 104 height 15
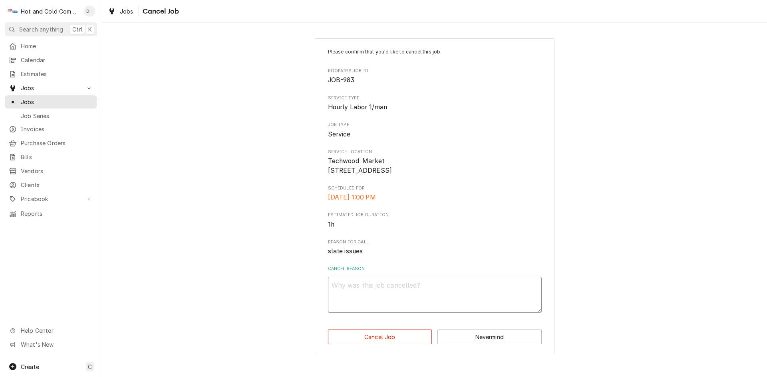
click at [365, 296] on textarea "Cancel Reason" at bounding box center [435, 295] width 214 height 36
type textarea "x"
type textarea "d"
type textarea "x"
type textarea "du"
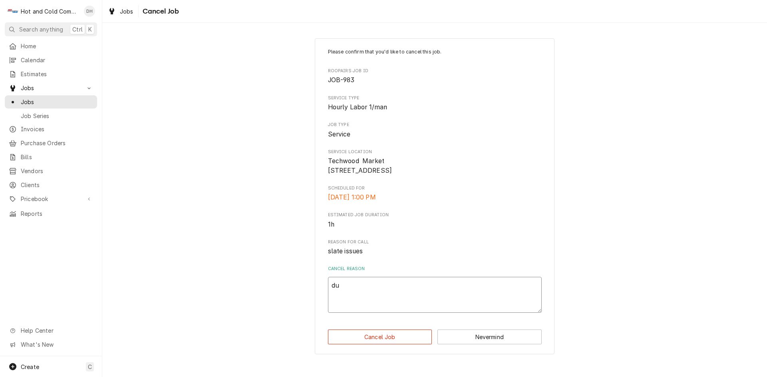
type textarea "x"
type textarea "dup"
type textarea "x"
type textarea "dupl"
type textarea "x"
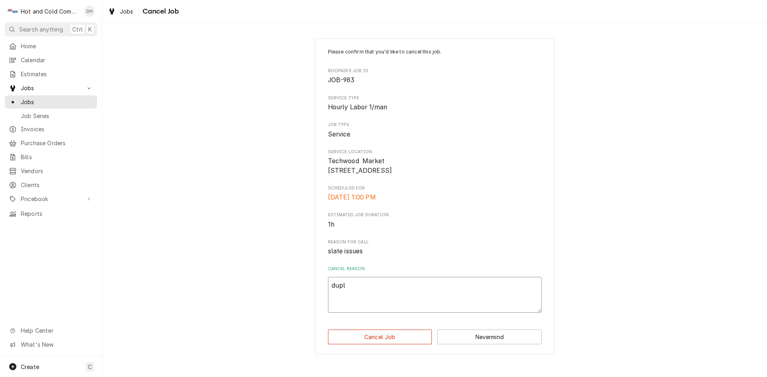
type textarea "dupli"
type textarea "x"
type textarea "duplic"
type textarea "x"
type textarea "duplica"
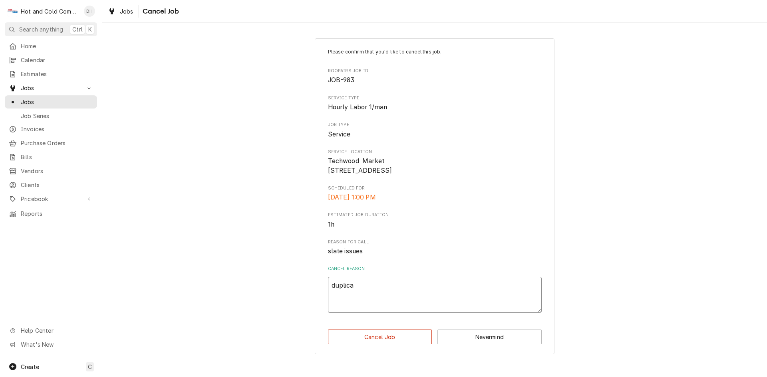
type textarea "x"
type textarea "duplicat"
type textarea "x"
type textarea "duplicate"
click at [394, 345] on button "Cancel Job" at bounding box center [380, 337] width 104 height 15
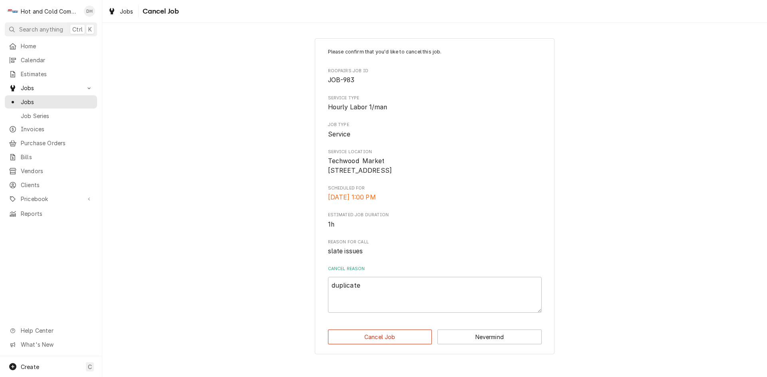
type textarea "x"
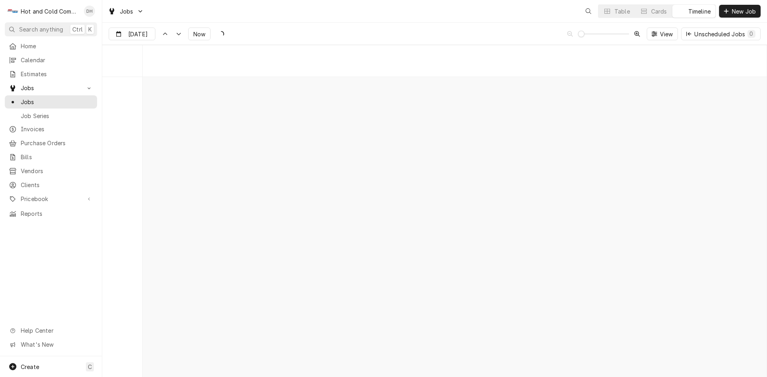
scroll to position [6256, 0]
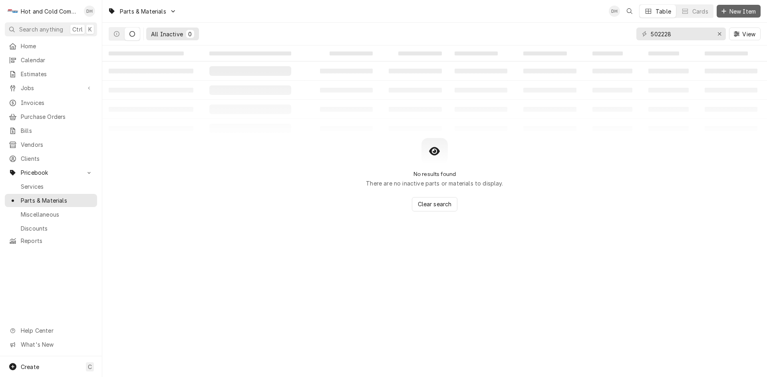
click at [740, 11] on span "New Item" at bounding box center [743, 11] width 30 height 8
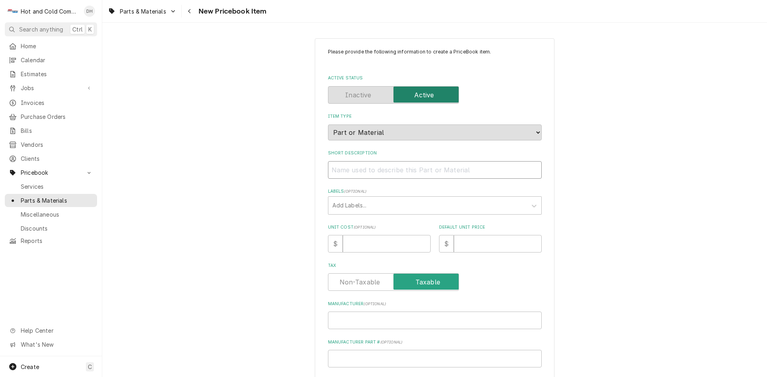
click at [342, 169] on input "Short Description" at bounding box center [435, 170] width 214 height 18
paste input "Delfield 3230010 Concealed Cartridge Hinge"
type textarea "x"
drag, startPoint x: 381, startPoint y: 171, endPoint x: 355, endPoint y: 178, distance: 27.2
click at [355, 178] on input "Delfield 3230010 Concealed Cartridge Hinge" at bounding box center [435, 170] width 214 height 18
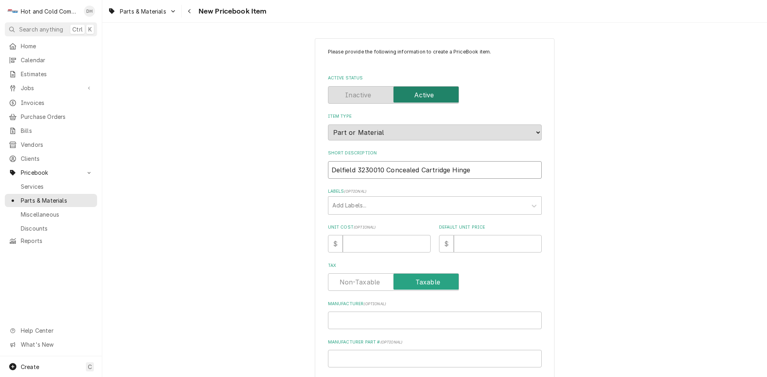
type input "Delfield 3230010 Concealed Cartridge Hinge"
click at [346, 358] on input "Manufacturer Part # ( optional )" at bounding box center [435, 359] width 214 height 18
paste input "3230010"
type textarea "x"
type input "3230010"
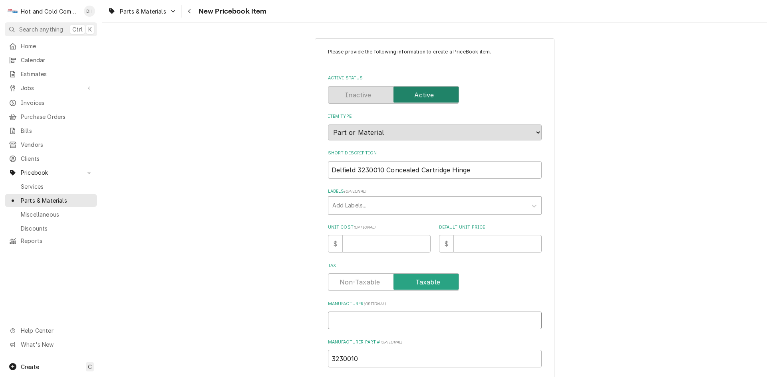
drag, startPoint x: 367, startPoint y: 315, endPoint x: 357, endPoint y: 314, distance: 9.7
click at [367, 315] on input "Manufacturer ( optional )" at bounding box center [435, 321] width 214 height 18
type textarea "x"
type input "D"
type textarea "x"
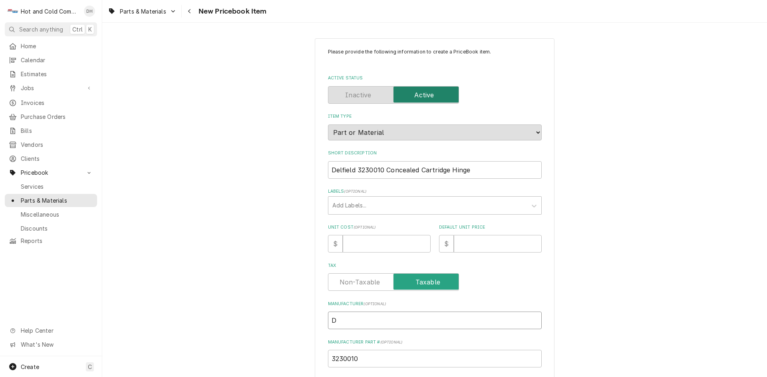
type input "De"
type textarea "x"
type input "Del"
type textarea "x"
type input "Delf"
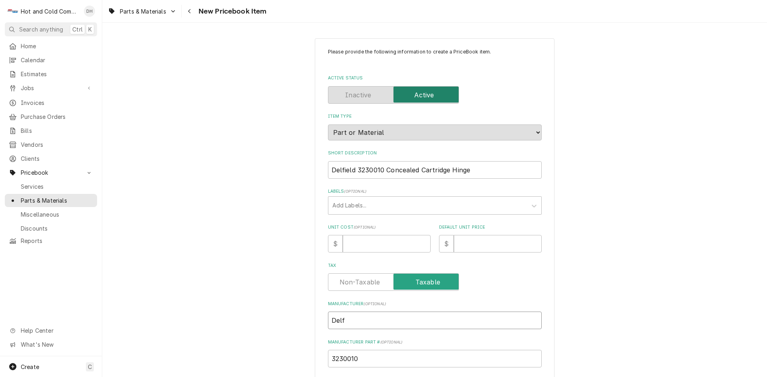
type textarea "x"
type input "Delfi"
type textarea "x"
type input "Delfie"
type textarea "x"
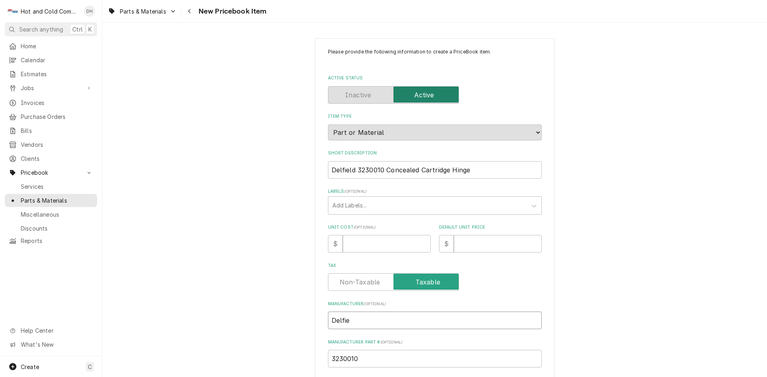
type input "Delfier"
type textarea "x"
type input "Delfierl"
type textarea "x"
type input "Delfierld"
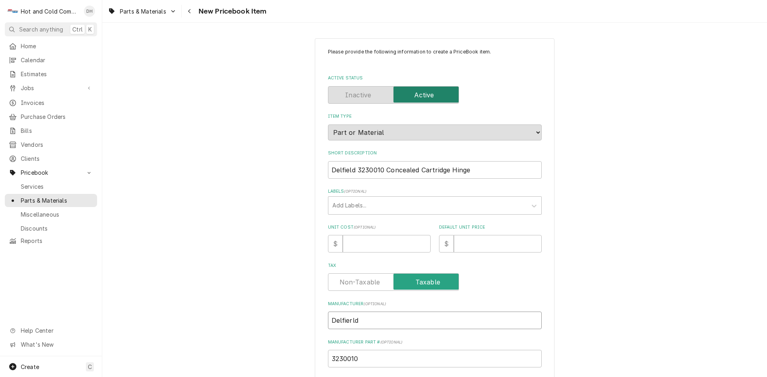
type textarea "x"
type input "Delfield"
click at [382, 169] on input "Delfield 3230010 Concealed Cartridge Hinge" at bounding box center [435, 170] width 214 height 18
type textarea "x"
type input "Delfield 323001 Concealed Cartridge Hinge"
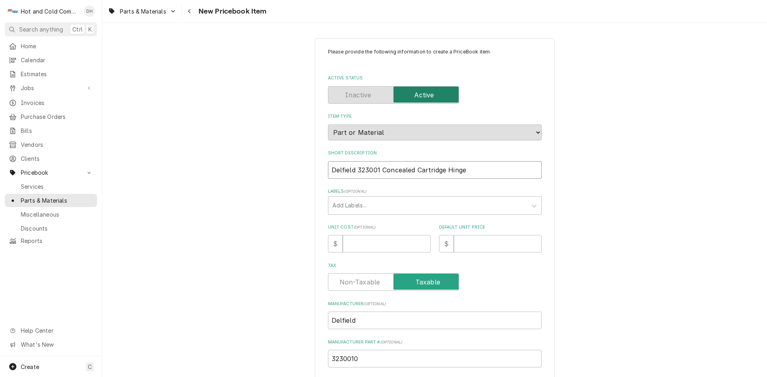
type textarea "x"
type input "Delfield 32300 Concealed Cartridge Hinge"
type textarea "x"
type input "Delfield 3230 Concealed Cartridge Hinge"
type textarea "x"
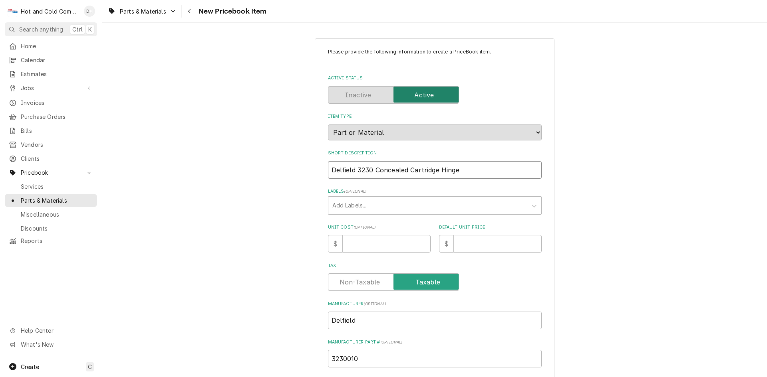
type input "Delfield 323 Concealed Cartridge Hinge"
type textarea "x"
type input "Delfield 32 Concealed Cartridge Hinge"
type textarea "x"
type input "Delfield 3 Concealed Cartridge Hinge"
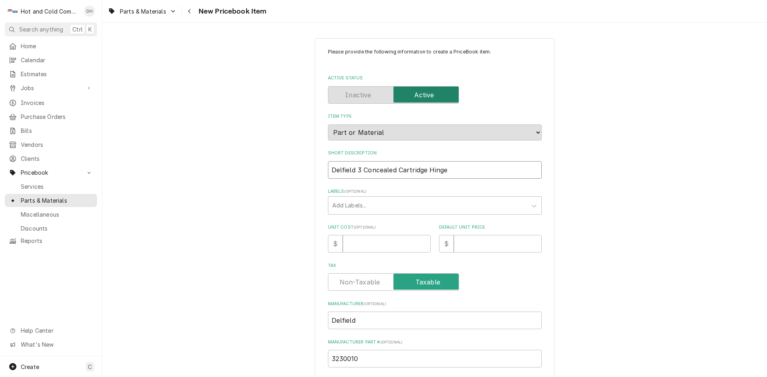
type textarea "x"
type input "Delfield Concealed Cartridge Hinge"
type textarea "x"
type input "Delfield Concealed Cartridge Hinge"
click at [370, 247] on input "Unit Cost ( optional )" at bounding box center [387, 244] width 88 height 18
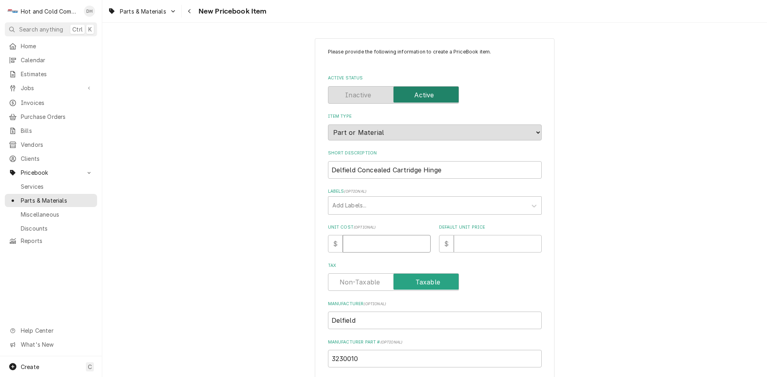
type textarea "x"
type input "4"
type textarea "x"
type input "46"
type textarea "x"
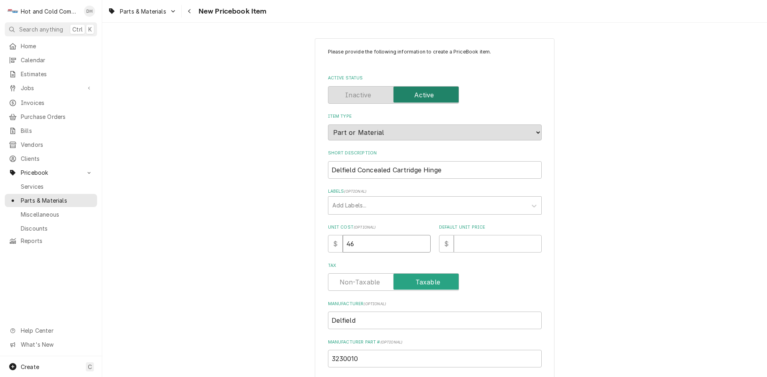
type input "46.9"
type textarea "x"
type input "46.91"
type textarea "x"
type input "9"
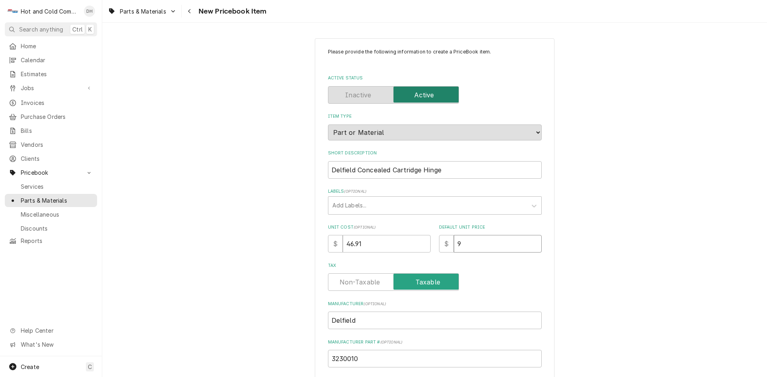
type textarea "x"
type input "93"
type textarea "x"
type input "93.8"
type textarea "x"
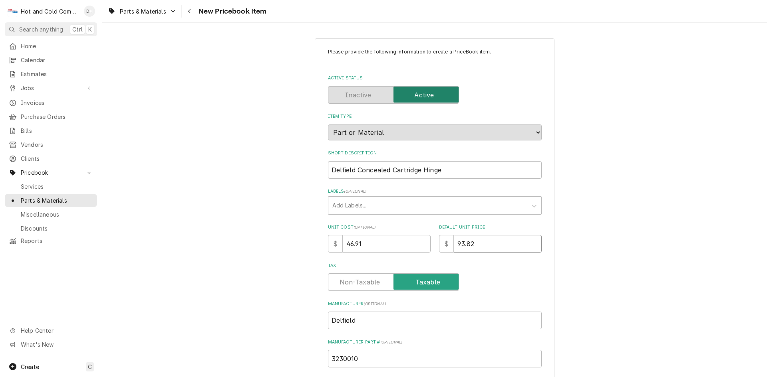
type input "93.82"
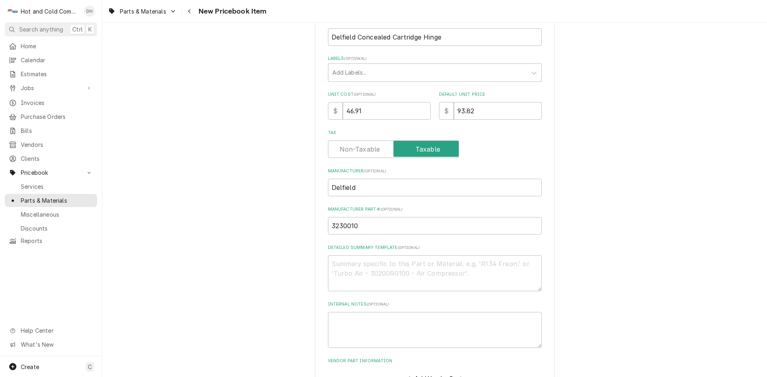
scroll to position [189, 0]
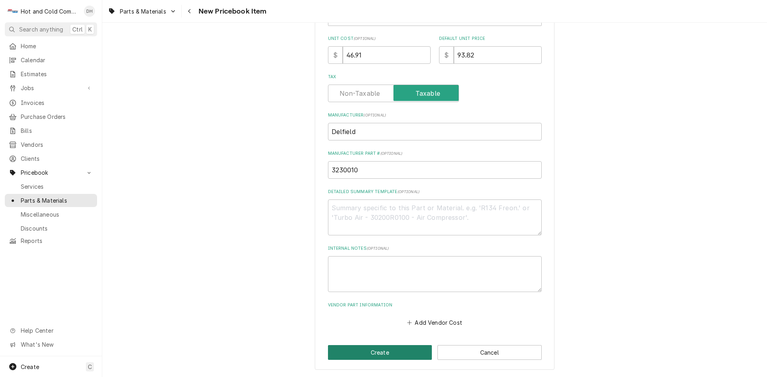
click at [383, 351] on button "Create" at bounding box center [380, 352] width 104 height 15
type textarea "x"
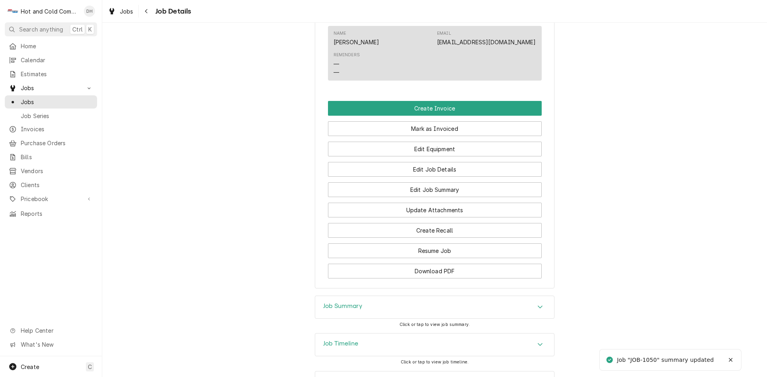
scroll to position [618, 0]
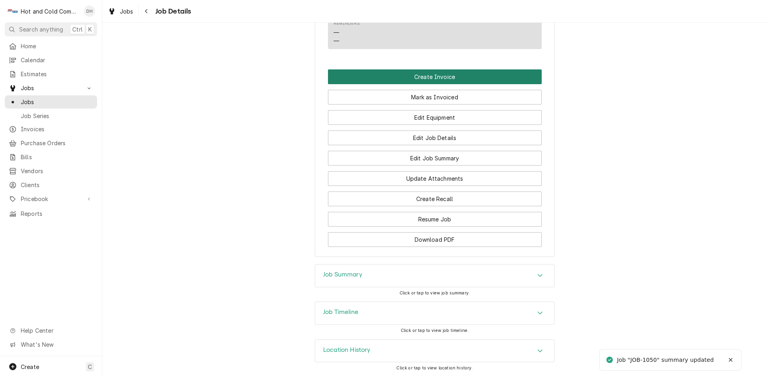
click at [429, 78] on button "Create Invoice" at bounding box center [435, 76] width 214 height 15
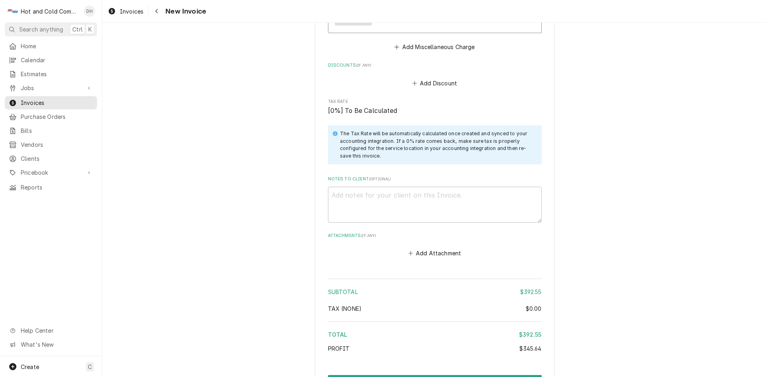
scroll to position [1105, 0]
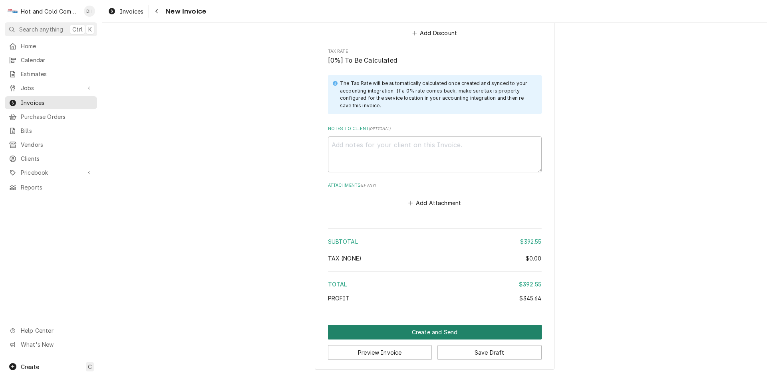
click at [440, 333] on button "Create and Send" at bounding box center [435, 332] width 214 height 15
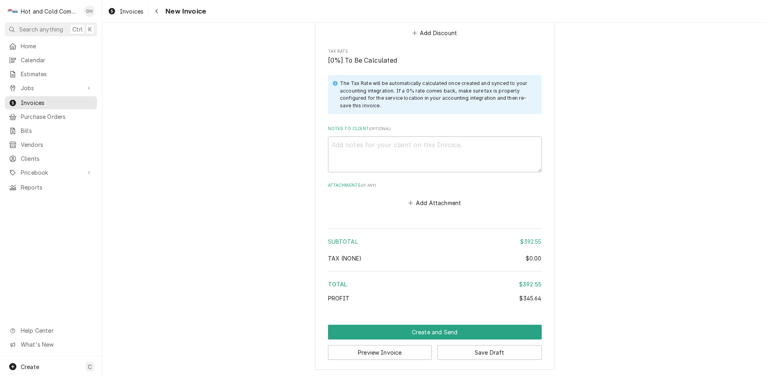
scroll to position [1101, 0]
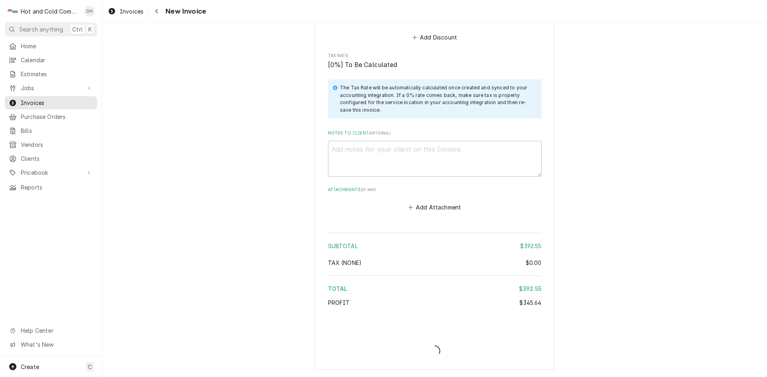
type textarea "x"
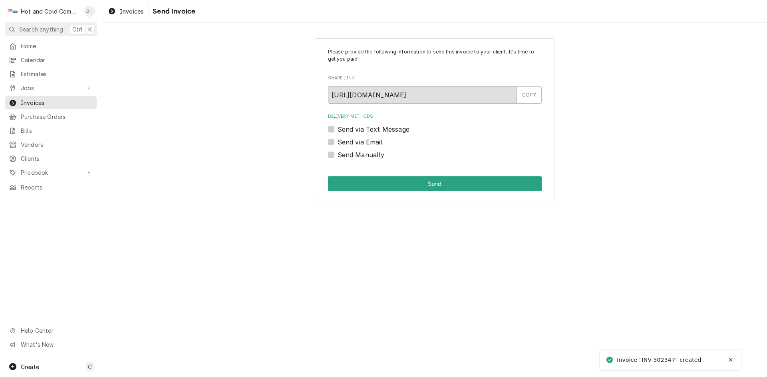
click at [337, 142] on label "Send via Email" at bounding box center [359, 142] width 45 height 10
click at [337, 142] on input "Send via Email" at bounding box center [444, 146] width 214 height 18
checkbox input "true"
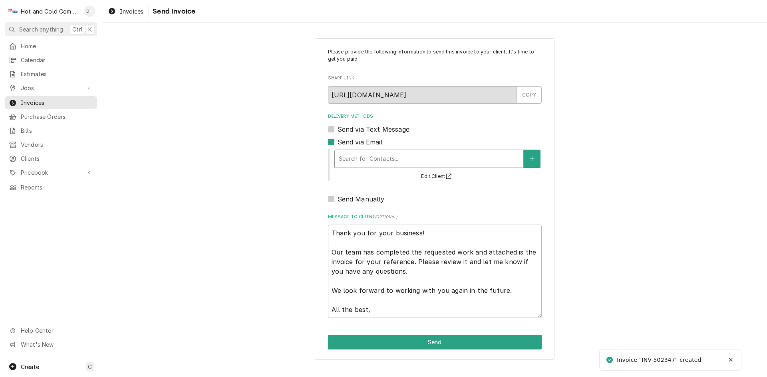
click at [390, 160] on div "Delivery Methods" at bounding box center [429, 159] width 180 height 14
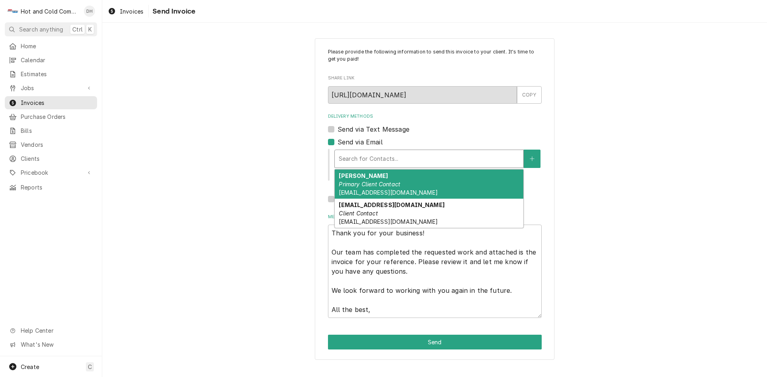
click at [359, 188] on em "Primary Client Contact" at bounding box center [369, 184] width 61 height 7
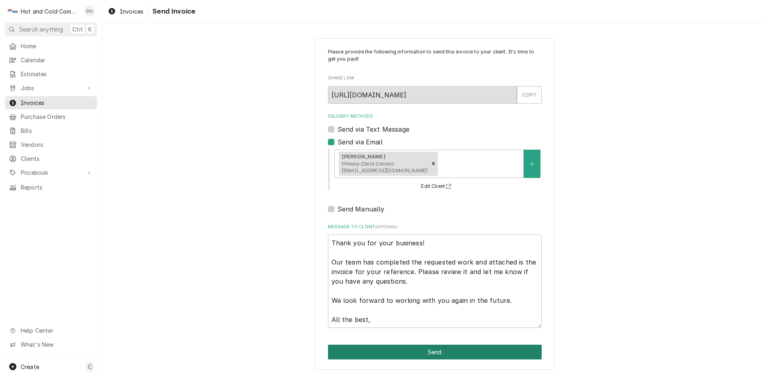
click at [436, 353] on button "Send" at bounding box center [435, 352] width 214 height 15
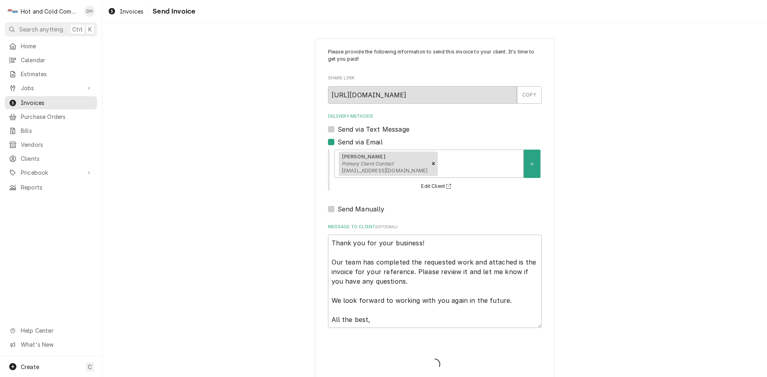
type textarea "x"
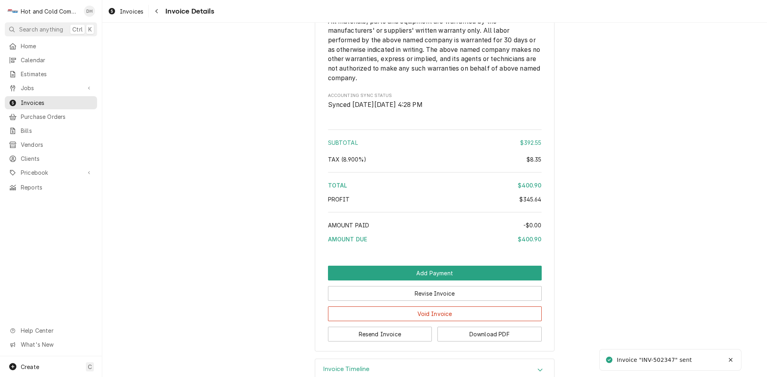
scroll to position [1067, 0]
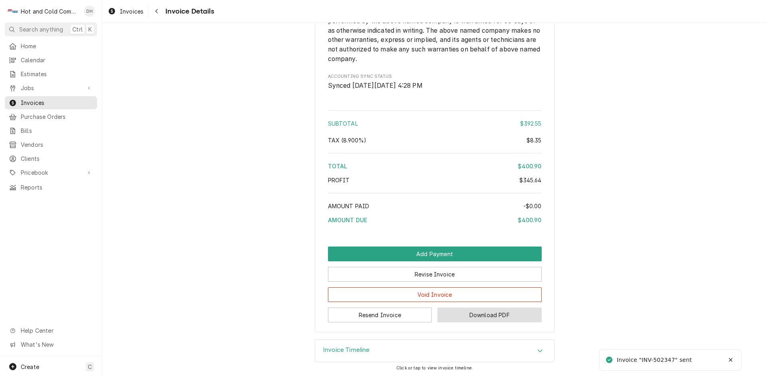
click at [507, 315] on button "Download PDF" at bounding box center [489, 315] width 104 height 15
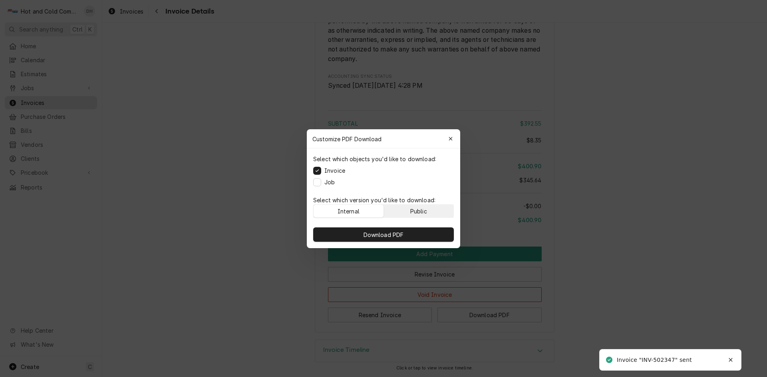
click at [444, 213] on button "Public" at bounding box center [419, 211] width 70 height 13
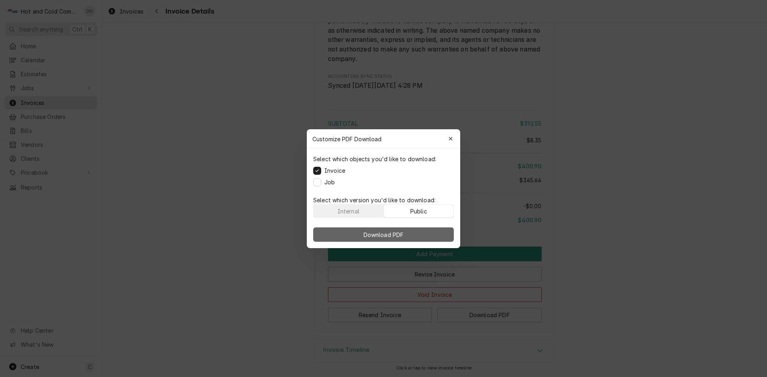
click at [407, 236] on button "Download PDF" at bounding box center [383, 235] width 141 height 14
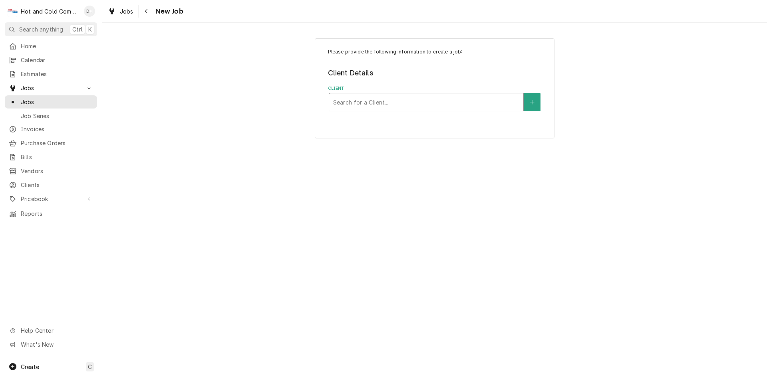
click at [416, 101] on div "Client" at bounding box center [426, 102] width 186 height 14
type input "Kell"
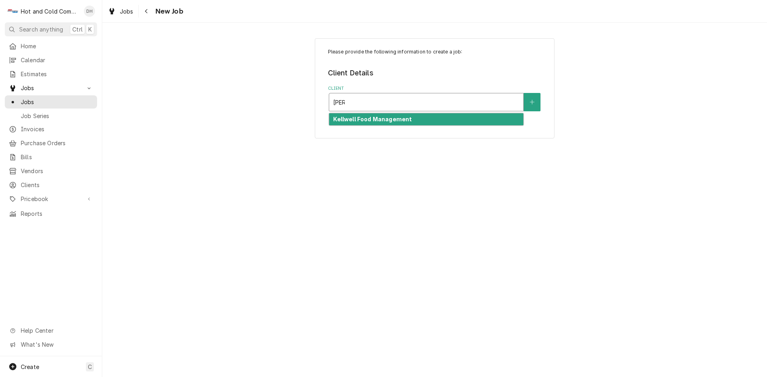
click at [370, 115] on div "Kellwell Food Management" at bounding box center [426, 119] width 194 height 12
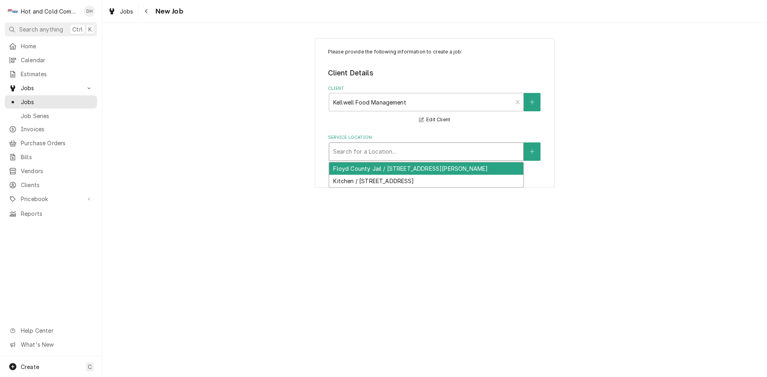
click at [403, 150] on div "Service Location" at bounding box center [426, 152] width 186 height 14
click at [441, 169] on div "Floyd County Jail / 2526 New Calhoun Hwy NE, Rome, GA 30161" at bounding box center [426, 169] width 194 height 12
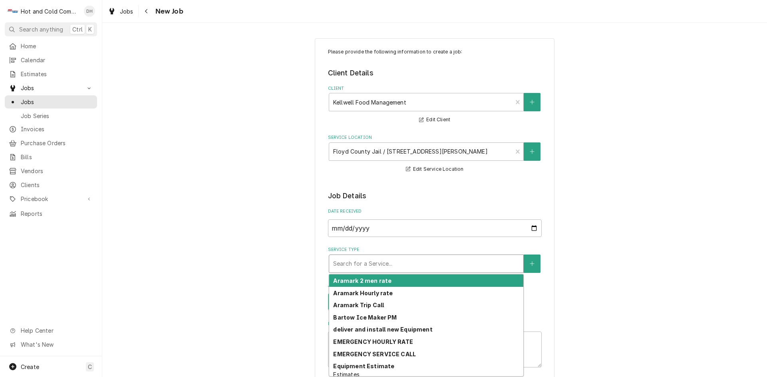
click at [402, 261] on div "Service Type" at bounding box center [426, 264] width 186 height 14
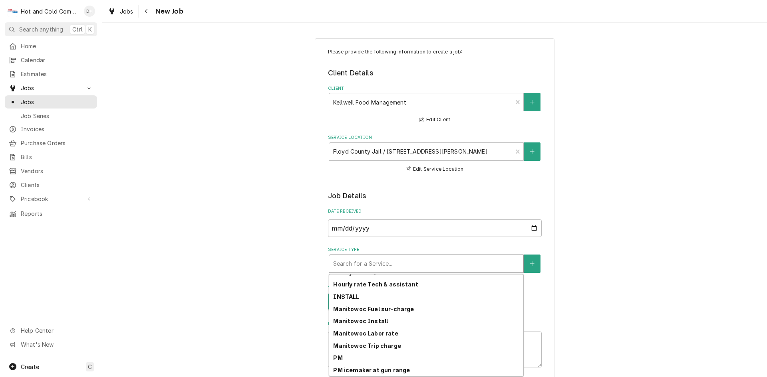
scroll to position [224, 0]
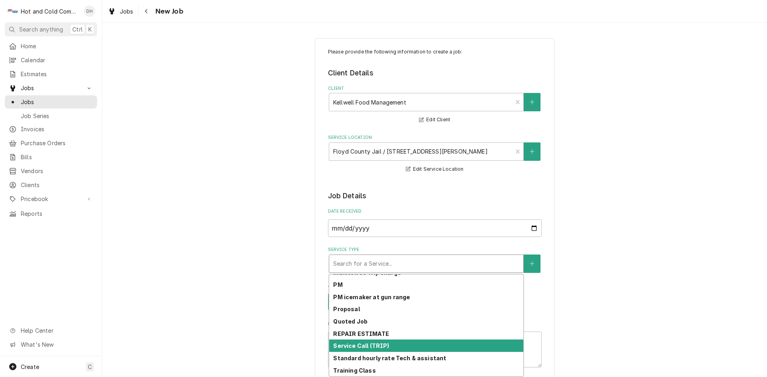
click at [381, 347] on strong "Service Call (TRIP)" at bounding box center [361, 346] width 56 height 7
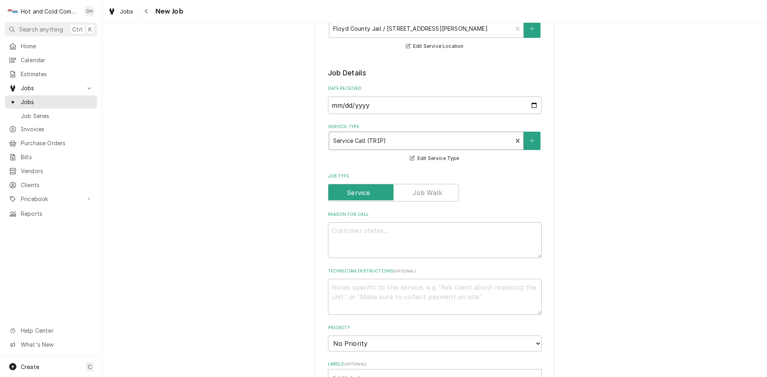
scroll to position [133, 0]
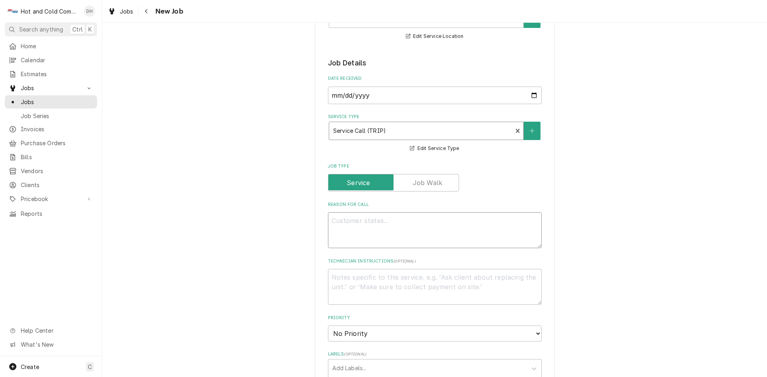
click at [388, 224] on textarea "Reason For Call" at bounding box center [435, 230] width 214 height 36
type textarea "x"
type textarea "K"
type textarea "x"
type textarea "Ke"
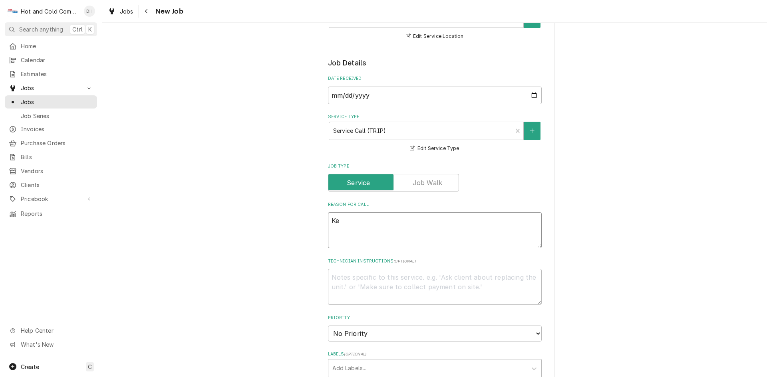
type textarea "x"
type textarea "Ket"
type textarea "x"
type textarea "Kett"
type textarea "x"
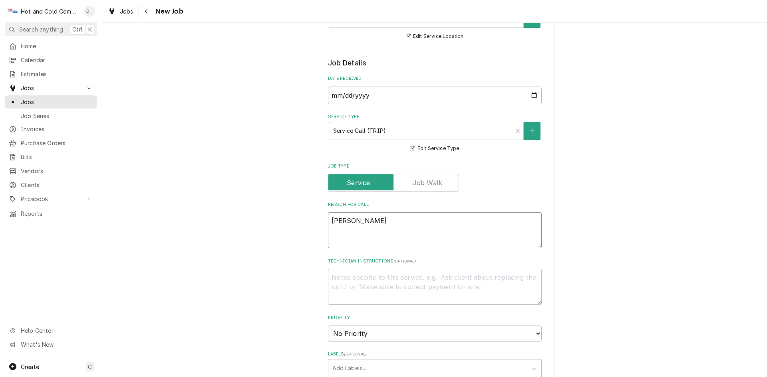
type textarea "Kettl"
type textarea "x"
type textarea "Kettle"
type textarea "x"
type textarea "Kettle"
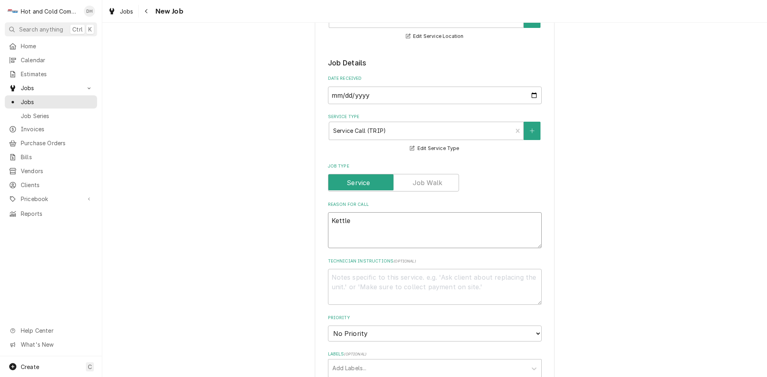
type textarea "x"
type textarea "Kettle w"
type textarea "x"
type textarea "Kettle wa"
type textarea "x"
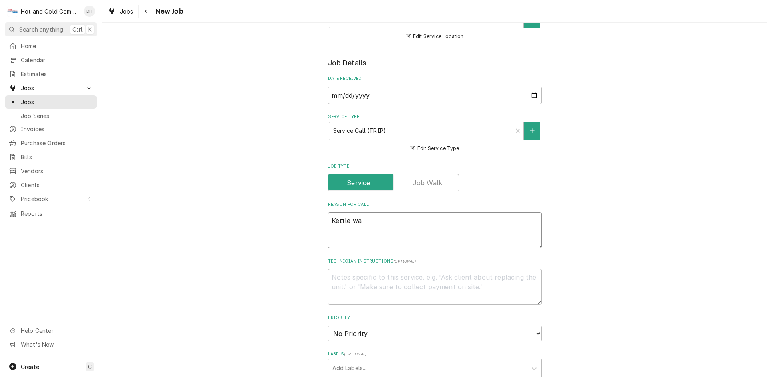
type textarea "Kettle wan"
type textarea "x"
type textarea "Kettle want"
type textarea "x"
type textarea "Kettle want"
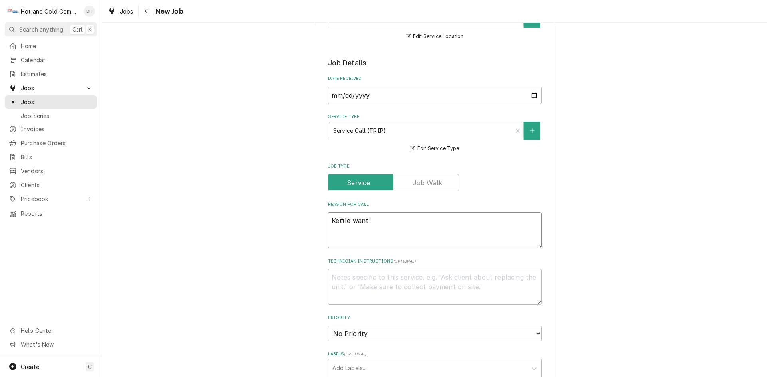
type textarea "x"
type textarea "Kettle want c"
type textarea "x"
type textarea "Kettle want co"
type textarea "x"
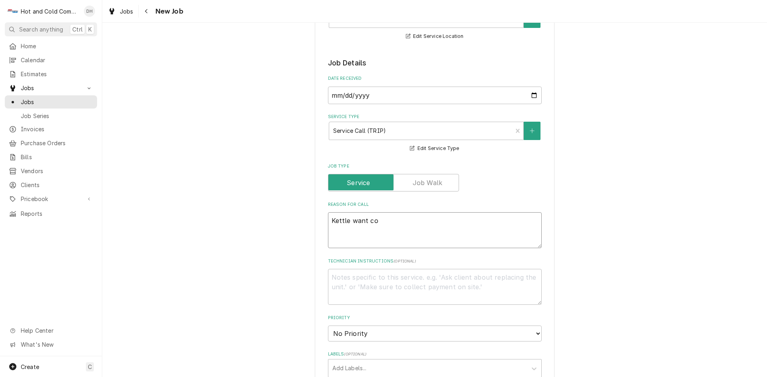
type textarea "Kettle want com"
type textarea "x"
type textarea "Kettle want come"
type textarea "x"
type textarea "Kettle want come"
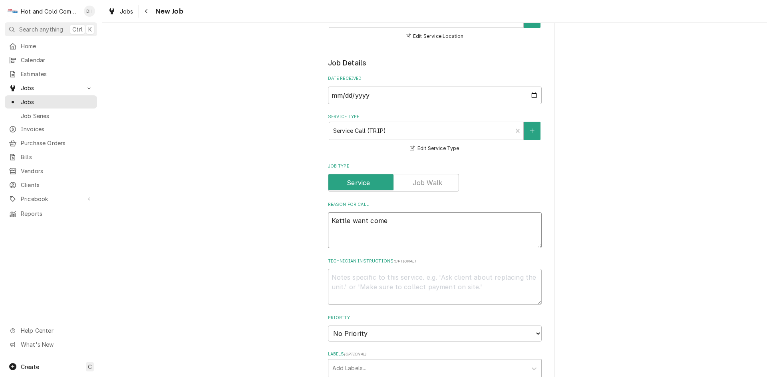
type textarea "x"
type textarea "Kettle want come o"
type textarea "x"
type textarea "Kettle want come on"
type textarea "x"
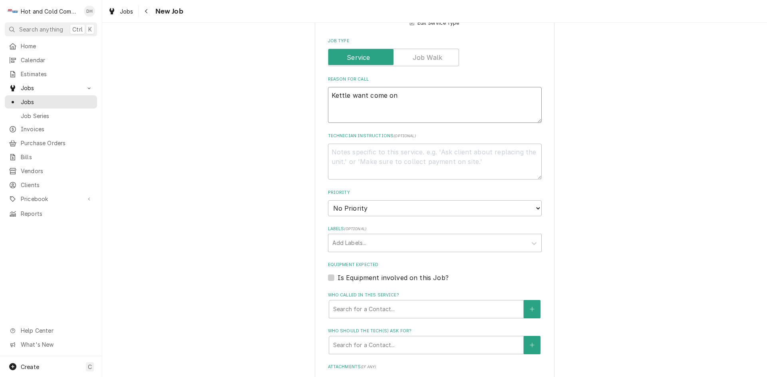
scroll to position [399, 0]
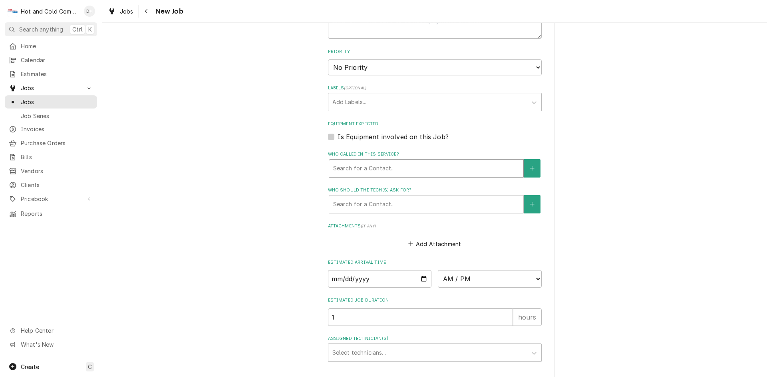
type textarea "Kettle want come on"
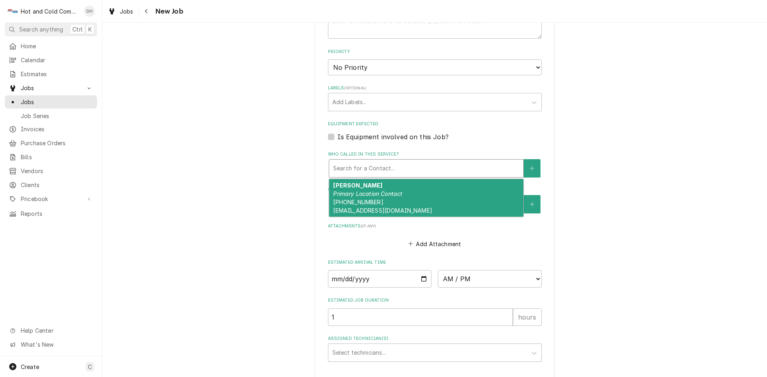
click at [426, 163] on div "Who called in this service?" at bounding box center [426, 168] width 186 height 14
click at [350, 198] on div "Judith Reed Primary Location Contact (706) 266-1444 floydga@kellwell.com" at bounding box center [426, 198] width 194 height 38
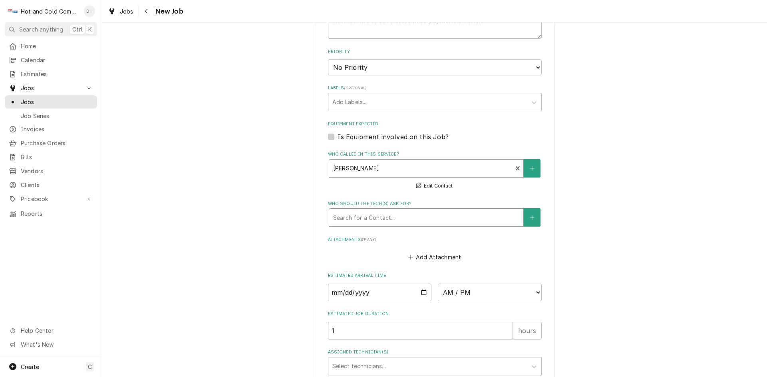
click at [402, 216] on div "Who should the tech(s) ask for?" at bounding box center [426, 217] width 186 height 14
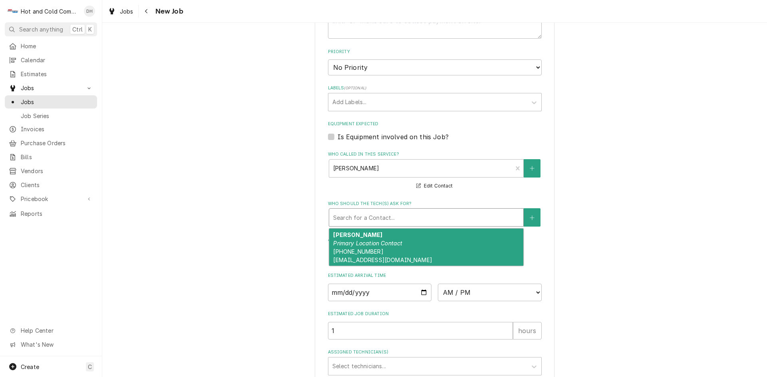
drag, startPoint x: 372, startPoint y: 238, endPoint x: 524, endPoint y: 254, distance: 153.1
click at [374, 238] on div "Judith Reed Primary Location Contact (706) 266-1444 floydga@kellwell.com" at bounding box center [426, 248] width 194 height 38
type textarea "x"
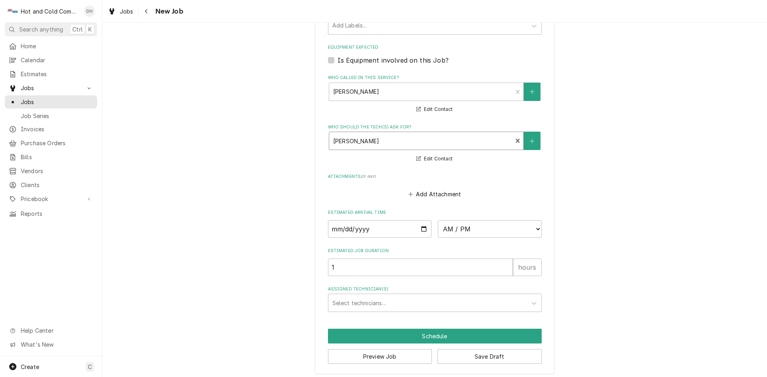
scroll to position [347, 0]
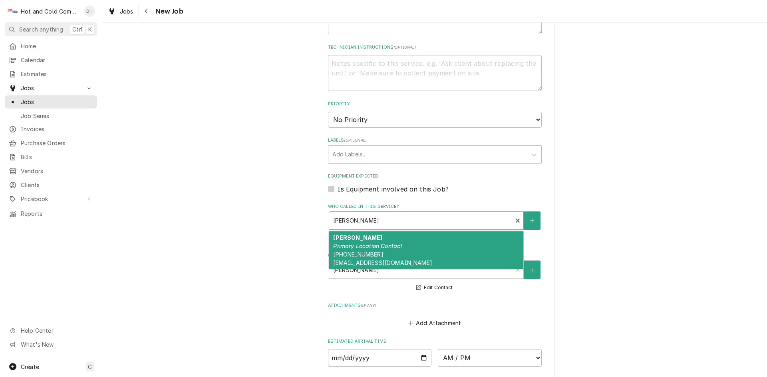
click at [472, 217] on div "Who called in this service?" at bounding box center [420, 221] width 175 height 14
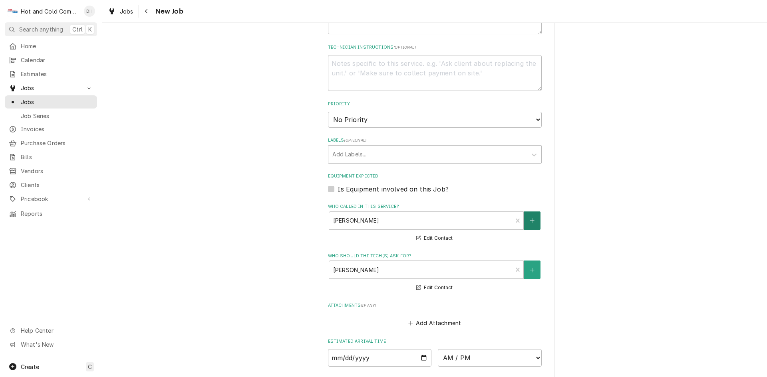
click at [530, 220] on icon "Create New Contact" at bounding box center [532, 221] width 5 height 6
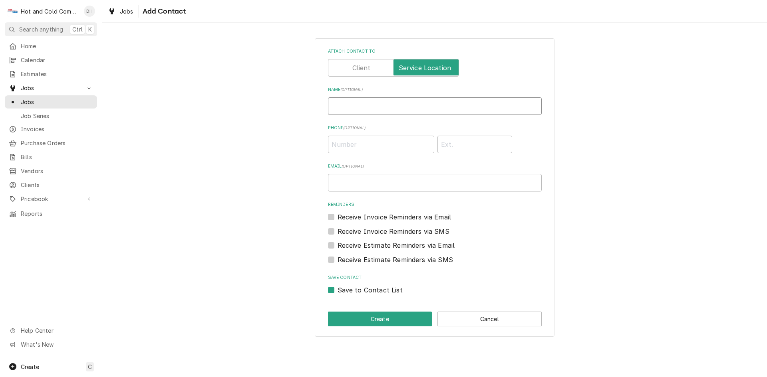
click at [386, 109] on input "Name ( optional )" at bounding box center [435, 106] width 214 height 18
type input "Larry"
type input "(912) 674-4037"
click at [408, 182] on input "Email ( optional )" at bounding box center [435, 183] width 214 height 18
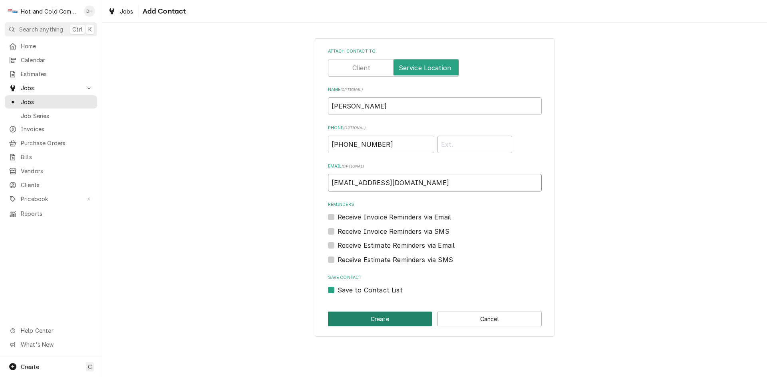
type input "Larnold@kellwell.com"
click at [395, 317] on button "Create" at bounding box center [380, 319] width 104 height 15
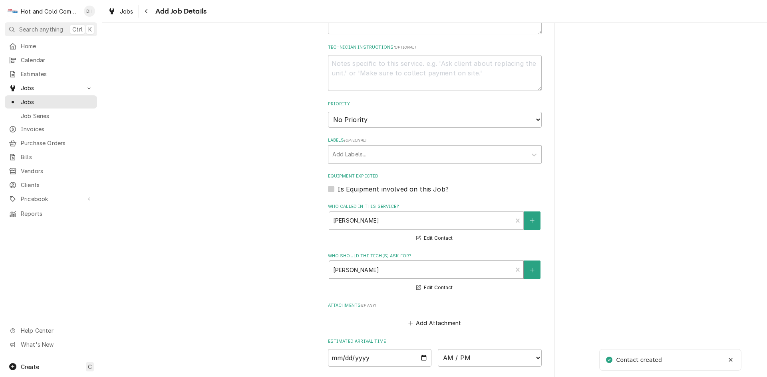
click at [439, 268] on div "Who should the tech(s) ask for?" at bounding box center [420, 270] width 175 height 14
click at [407, 267] on div "Who should the tech(s) ask for?" at bounding box center [420, 270] width 175 height 14
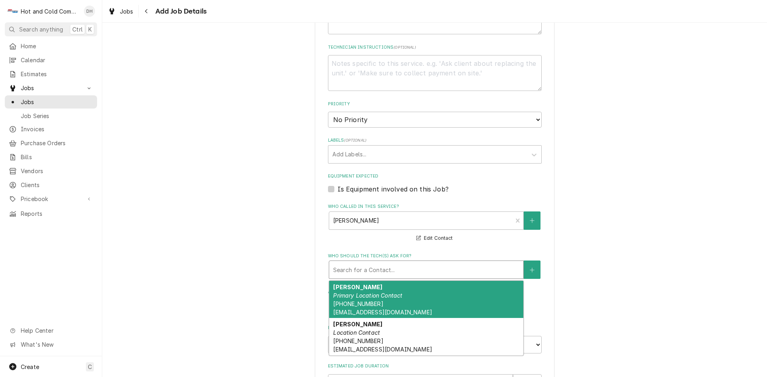
drag, startPoint x: 393, startPoint y: 271, endPoint x: 387, endPoint y: 270, distance: 5.8
click at [393, 271] on div "Who should the tech(s) ask for?" at bounding box center [426, 270] width 186 height 14
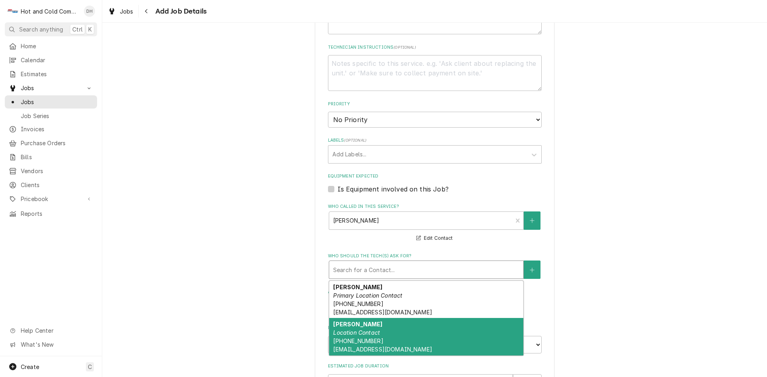
click at [361, 336] on em "Location Contact" at bounding box center [356, 332] width 47 height 7
type textarea "x"
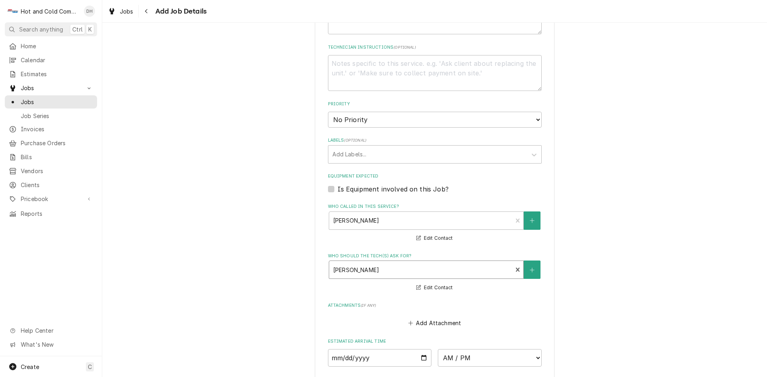
scroll to position [480, 0]
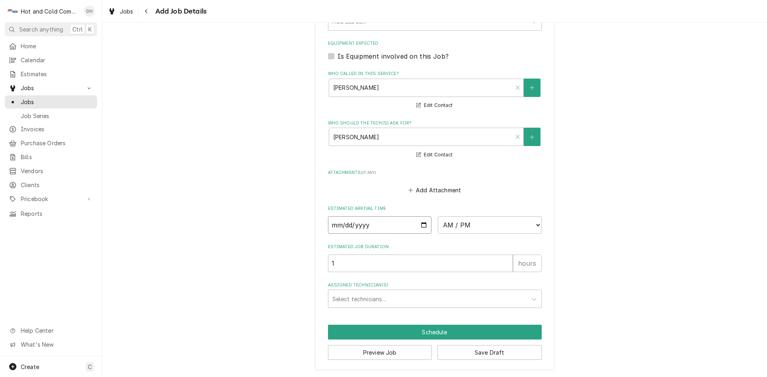
click at [420, 225] on input "Date" at bounding box center [380, 225] width 104 height 18
type input "2025-09-18"
type textarea "x"
click at [533, 225] on select "AM / PM 6:00 AM 6:15 AM 6:30 AM 6:45 AM 7:00 AM 7:15 AM 7:30 AM 7:45 AM 8:00 AM…" at bounding box center [490, 225] width 104 height 18
select select "12:45:00"
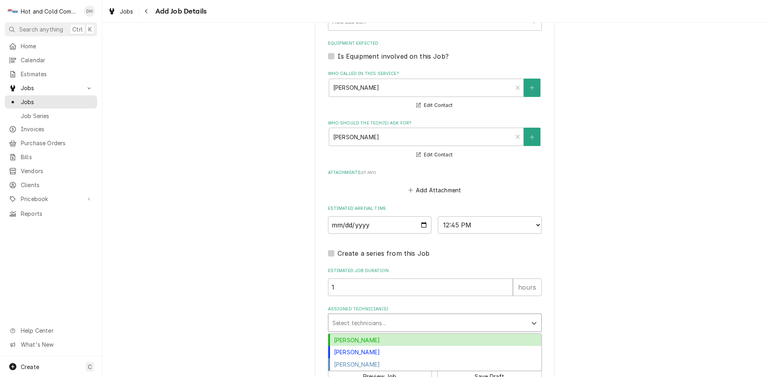
click at [368, 325] on div "Assigned Technician(s)" at bounding box center [427, 323] width 190 height 14
click at [346, 339] on div "[PERSON_NAME]" at bounding box center [434, 340] width 213 height 12
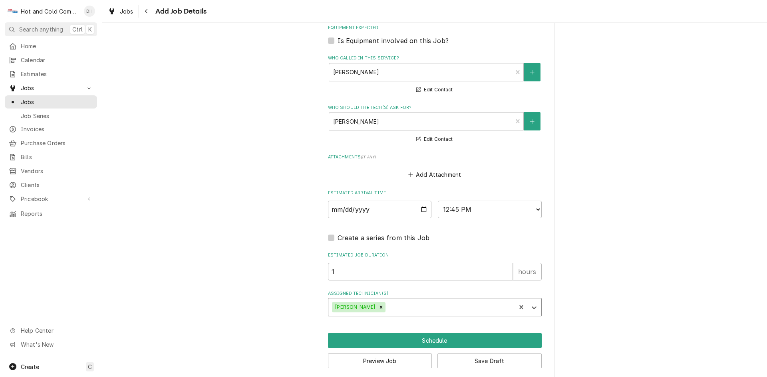
scroll to position [504, 0]
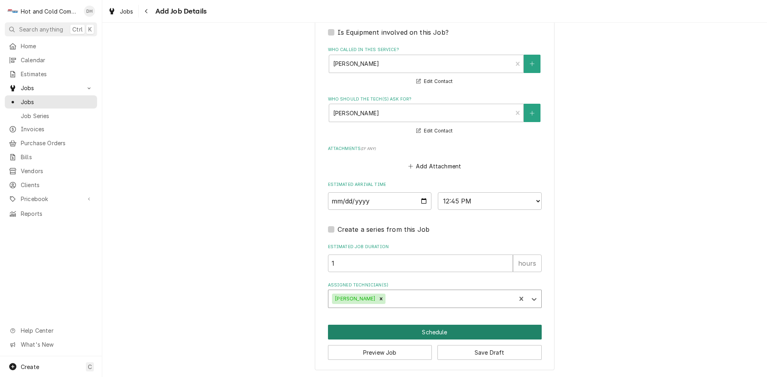
click at [438, 329] on button "Schedule" at bounding box center [435, 332] width 214 height 15
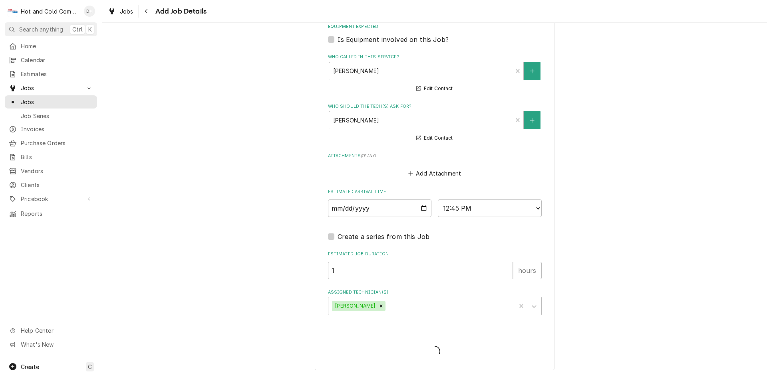
scroll to position [497, 0]
type textarea "x"
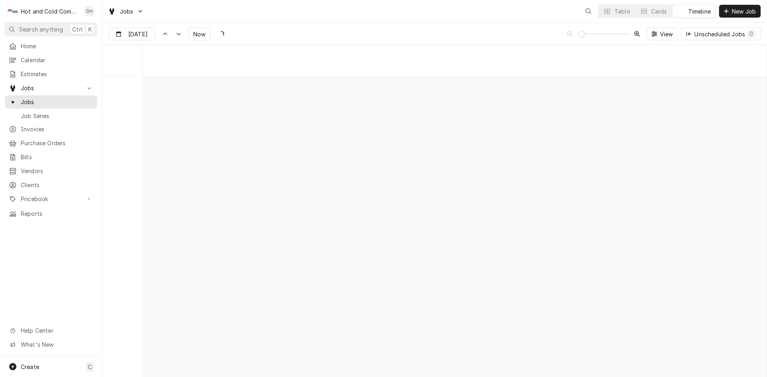
scroll to position [6256, 0]
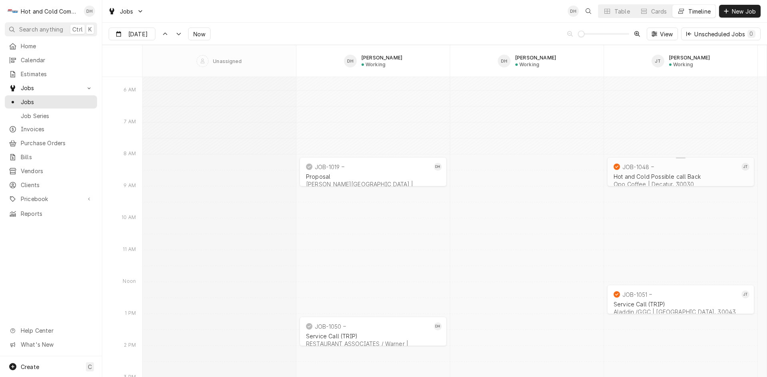
click at [662, 175] on div "Hot and Cold Possible call Back" at bounding box center [680, 176] width 134 height 7
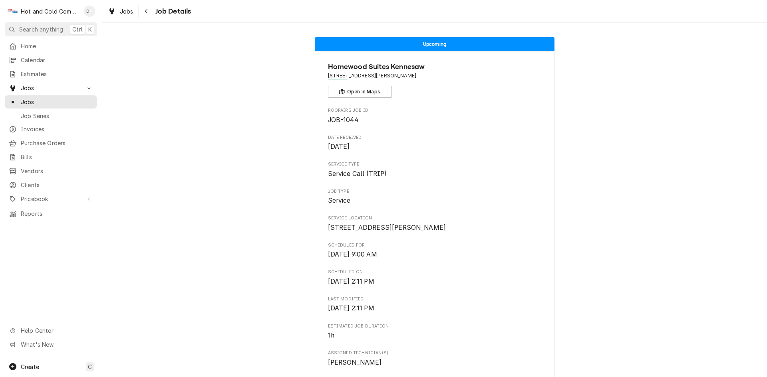
scroll to position [133, 0]
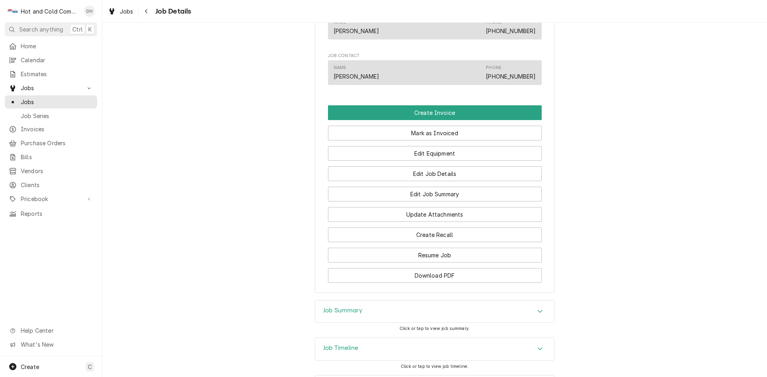
scroll to position [496, 0]
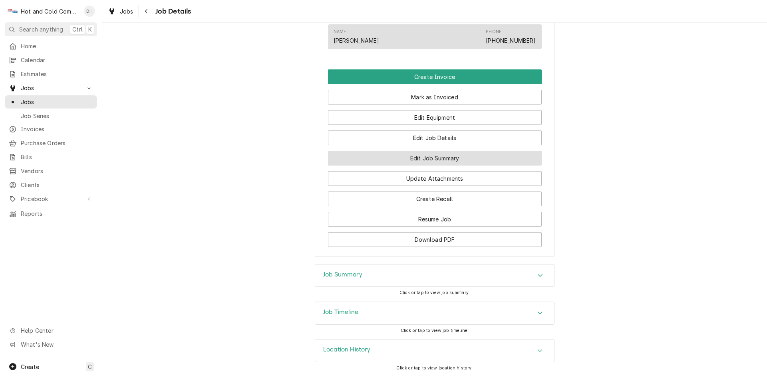
click at [439, 161] on button "Edit Job Summary" at bounding box center [435, 158] width 214 height 15
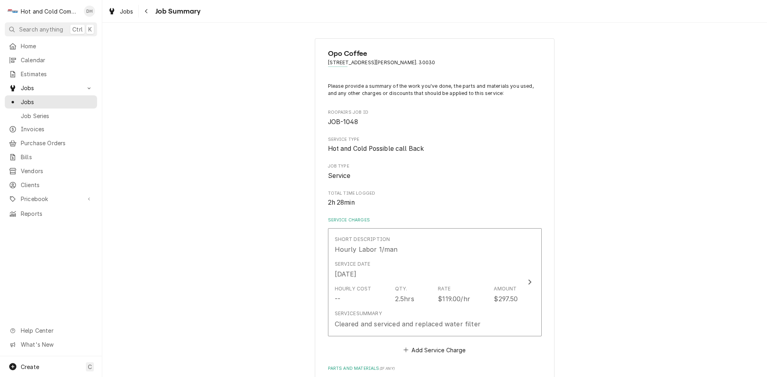
scroll to position [133, 0]
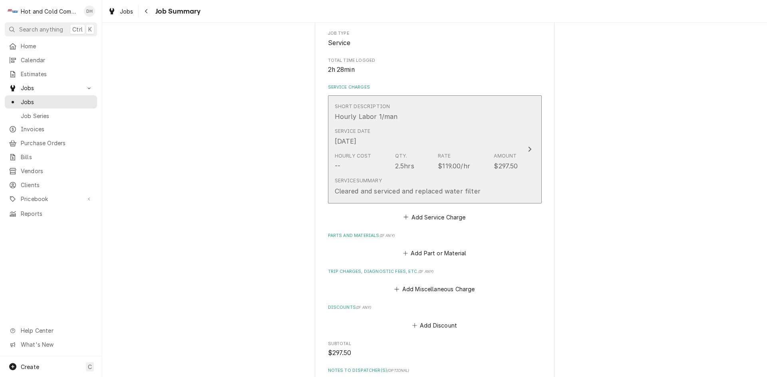
click at [512, 138] on div "Service Date Sep 17, 2025" at bounding box center [426, 137] width 183 height 25
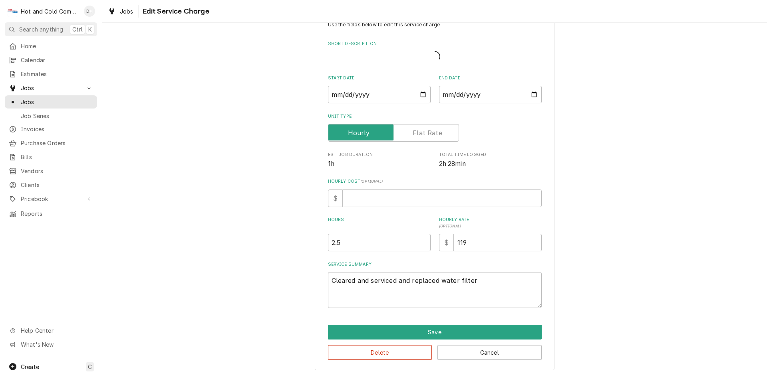
scroll to position [27, 0]
type textarea "x"
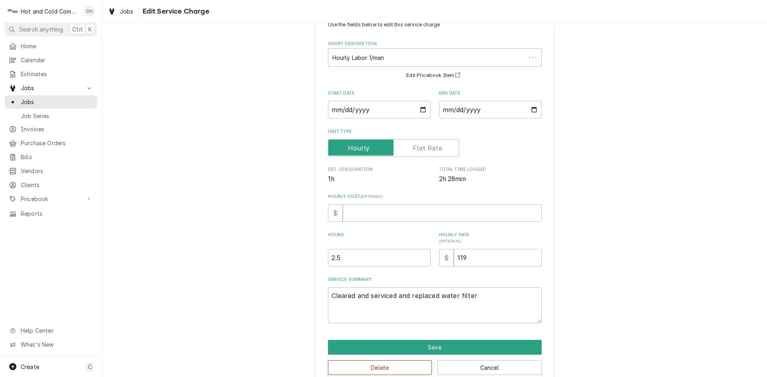
scroll to position [0, 0]
